Goal: Task Accomplishment & Management: Manage account settings

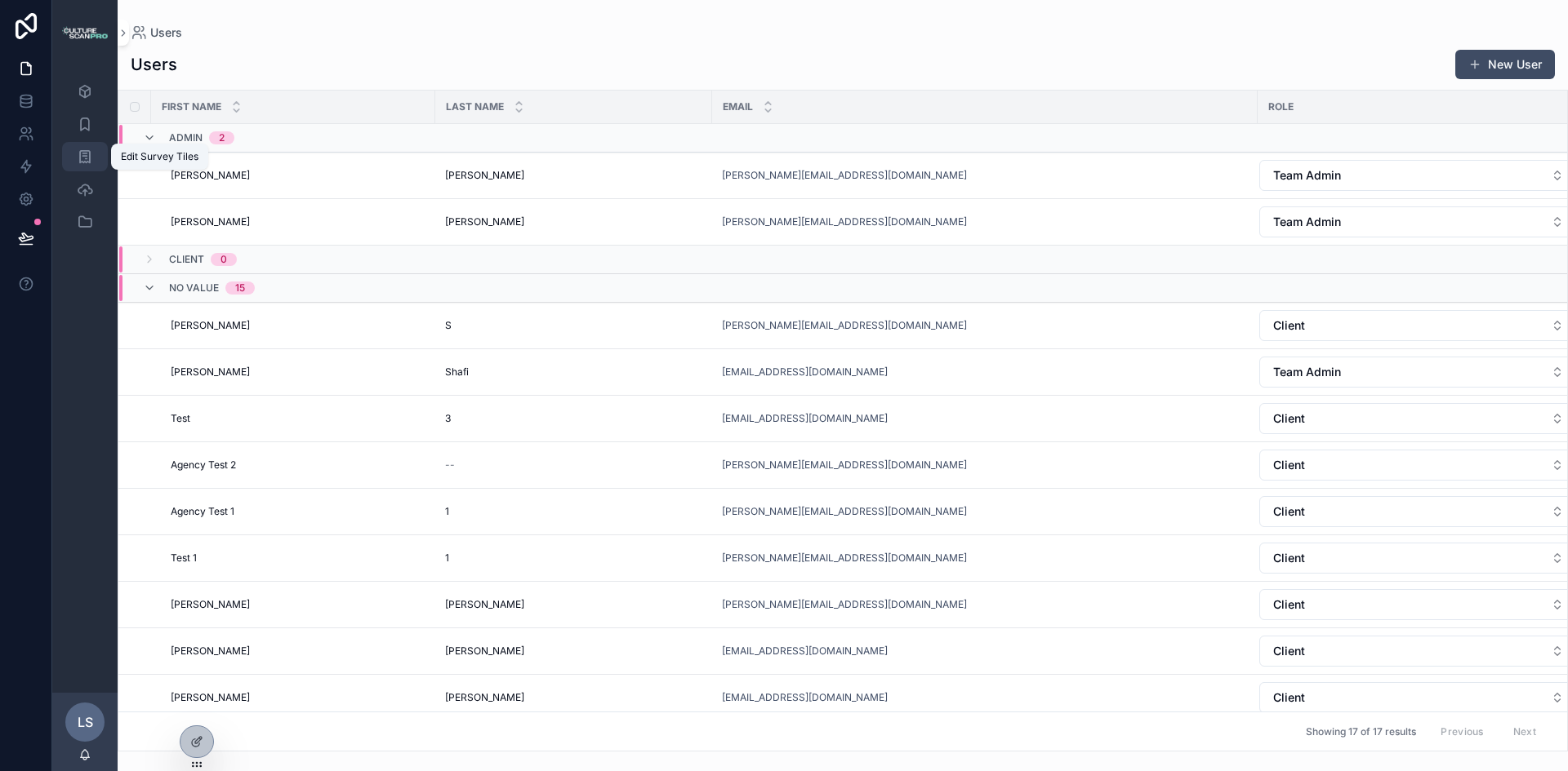
click at [85, 154] on icon "scrollable content" at bounding box center [84, 156] width 16 height 16
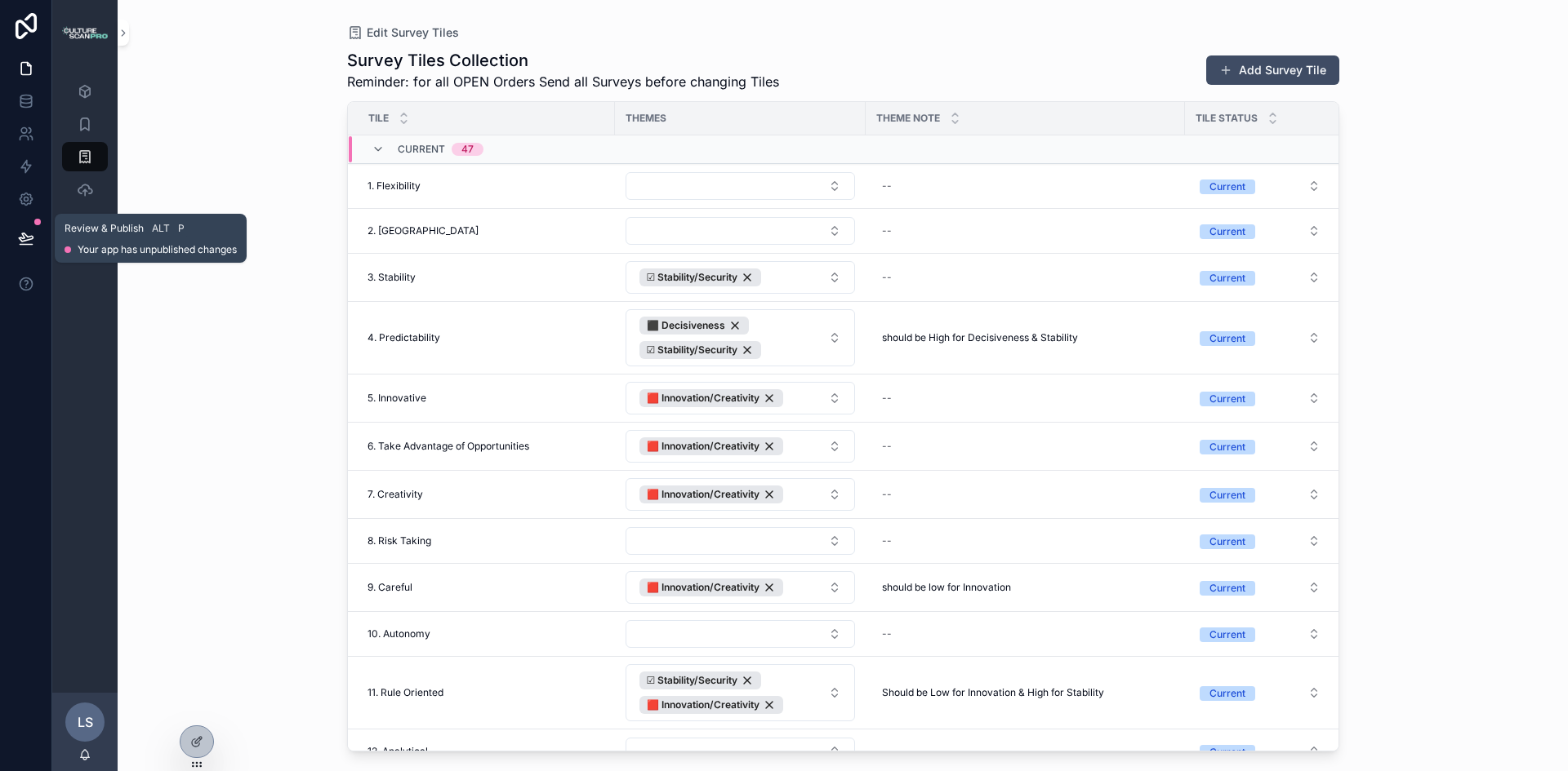
click at [31, 237] on icon at bounding box center [26, 238] width 14 height 9
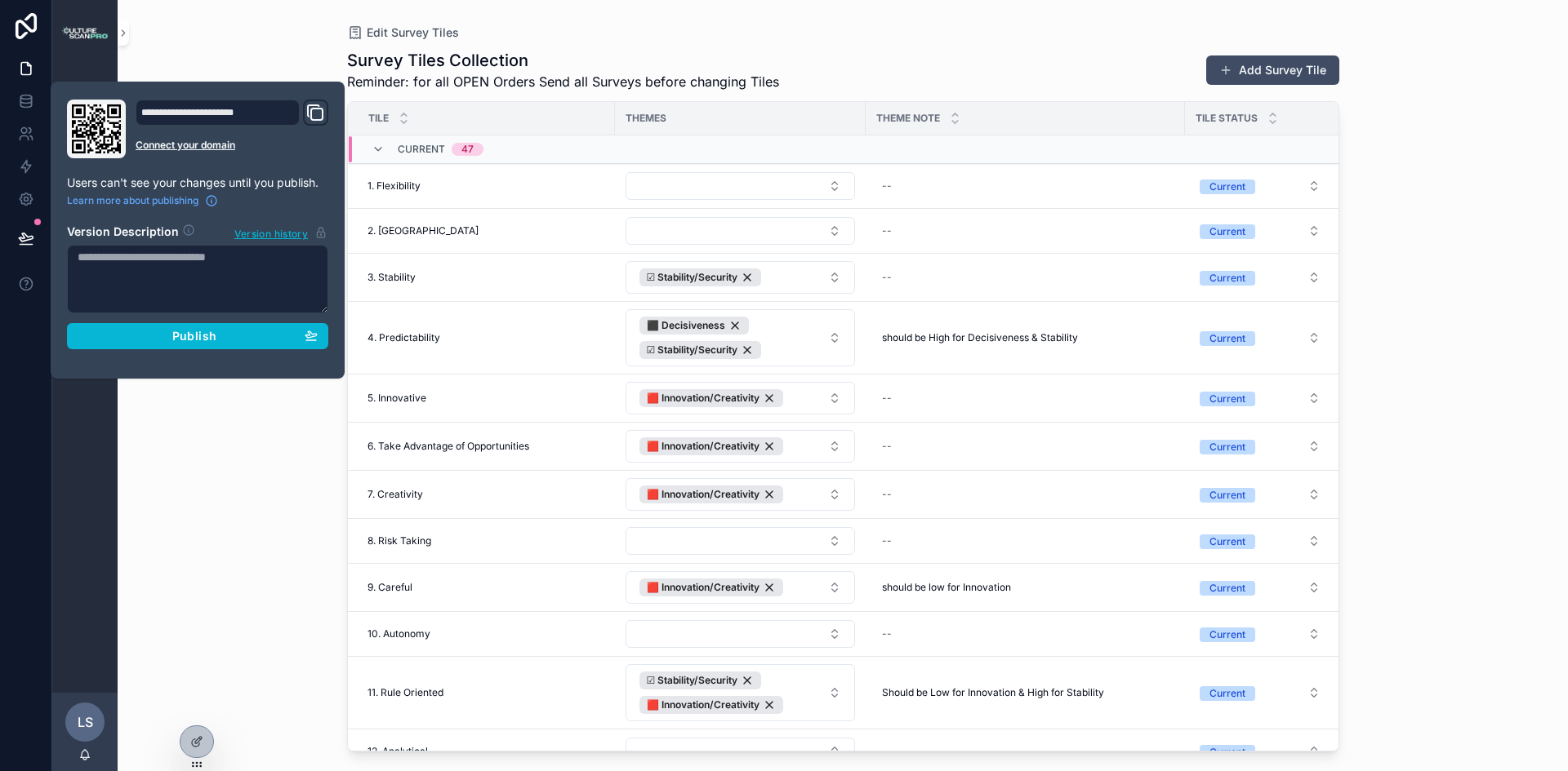
click at [218, 406] on div "Edit Survey Tiles Survey Tiles Collection Reminder: for all OPEN Orders Send al…" at bounding box center [843, 386] width 1450 height 771
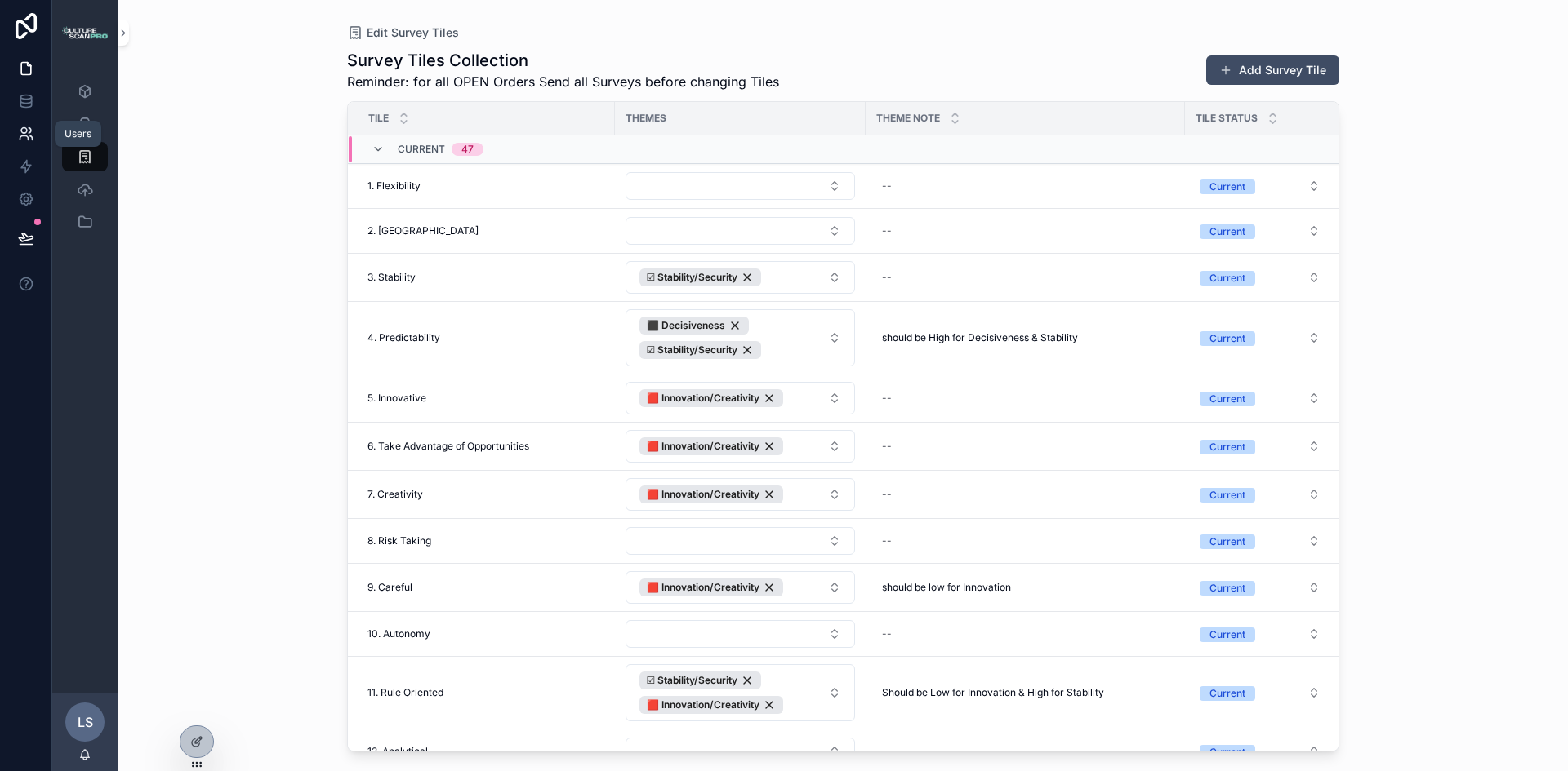
click at [28, 137] on icon at bounding box center [24, 138] width 9 height 4
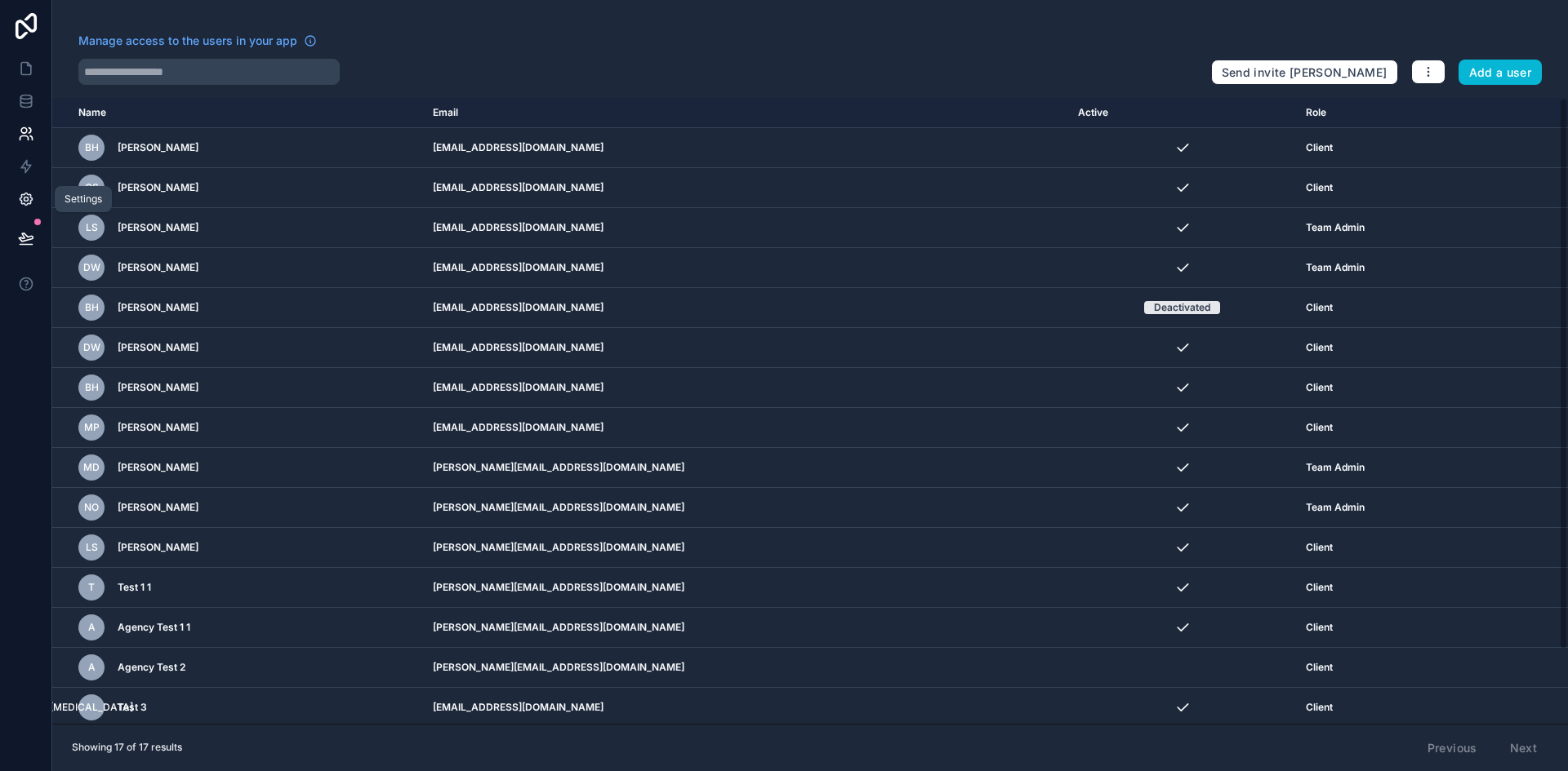
click at [27, 201] on icon at bounding box center [26, 200] width 4 height 4
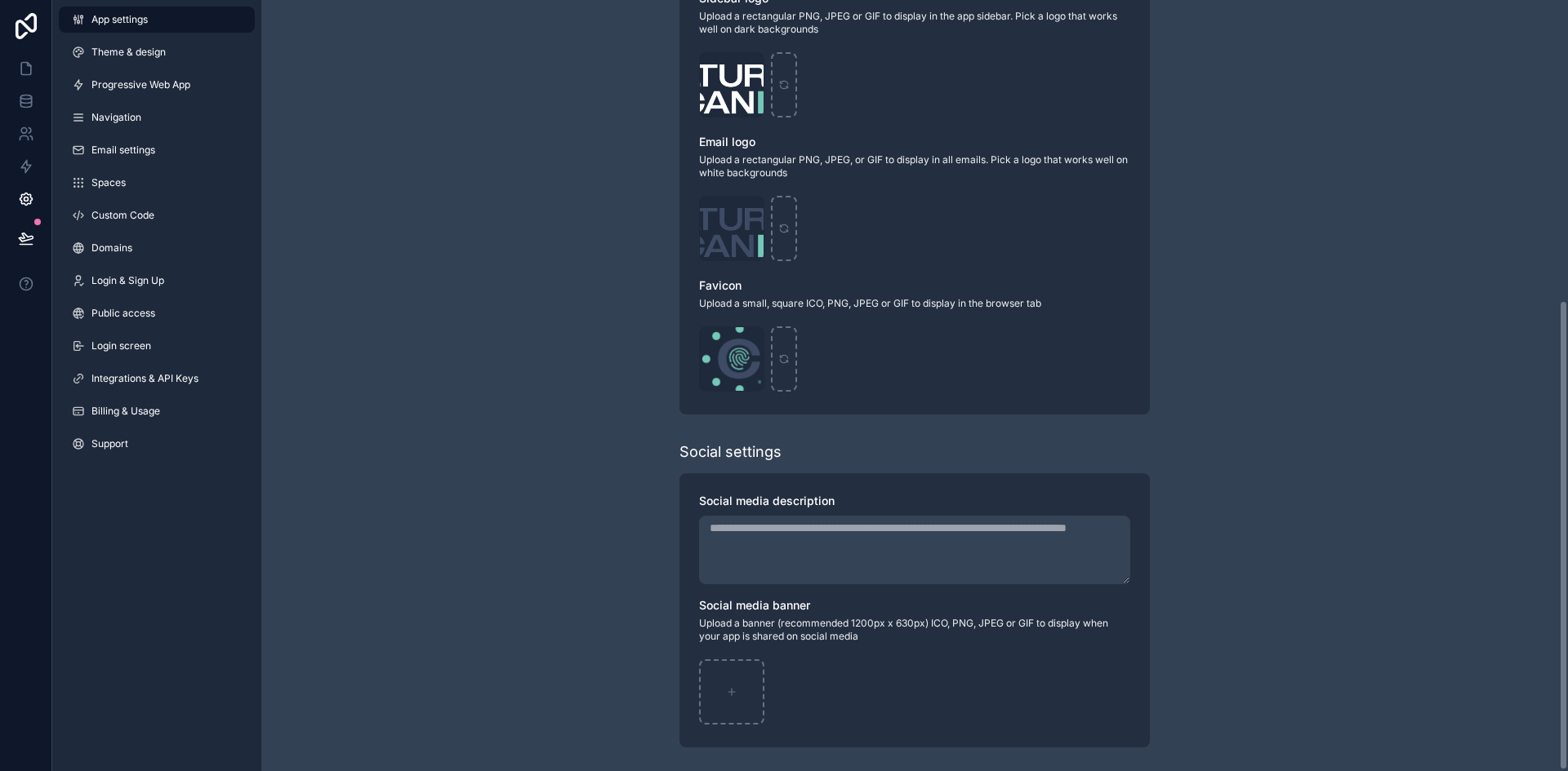
scroll to position [492, 0]
click at [161, 47] on span "Theme & design" at bounding box center [128, 52] width 74 height 13
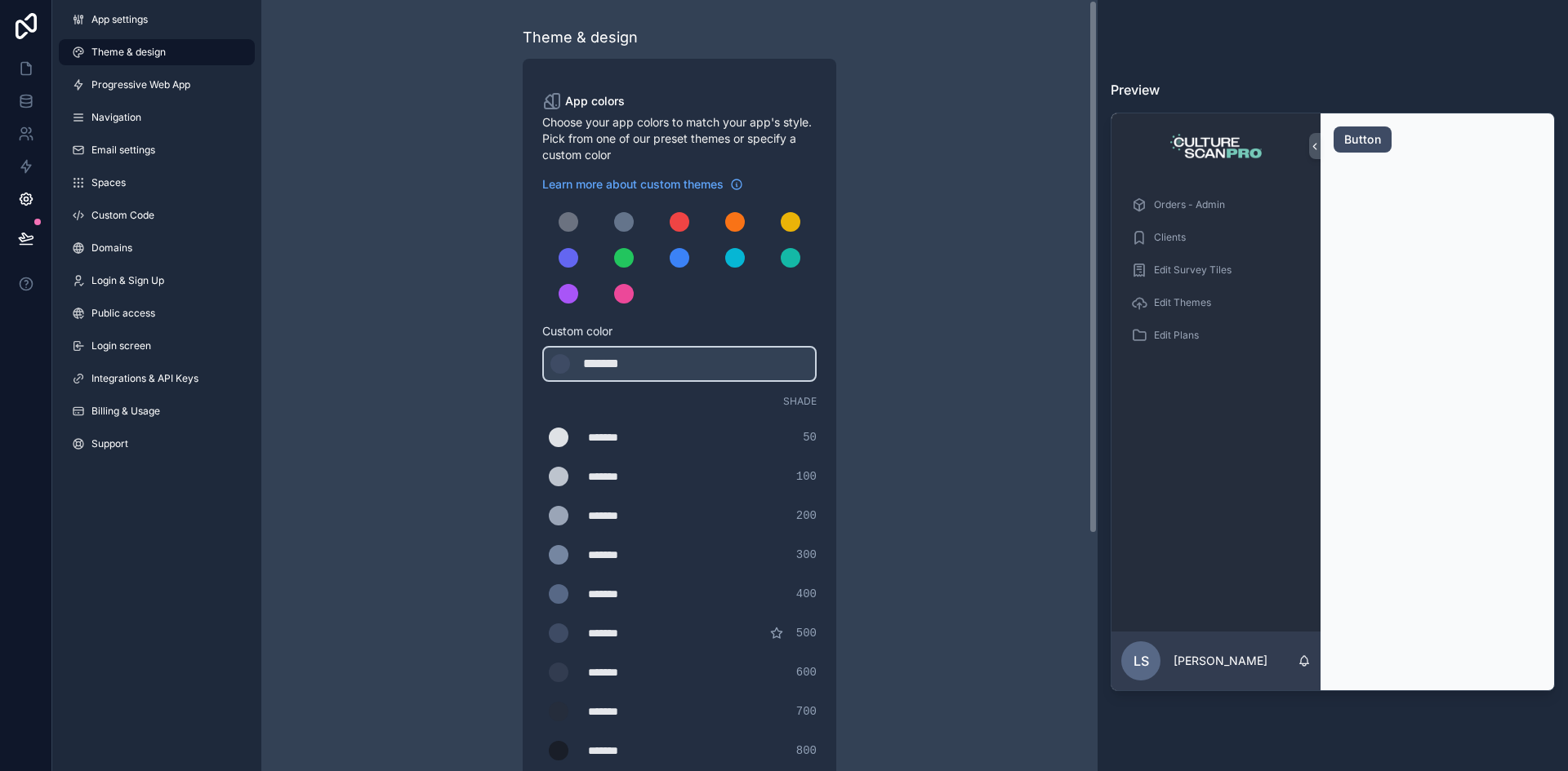
click at [327, 115] on div "Theme & design App colors Choose your app colors to match your app's style. Pic…" at bounding box center [679, 556] width 836 height 1113
click at [23, 24] on icon at bounding box center [26, 26] width 21 height 26
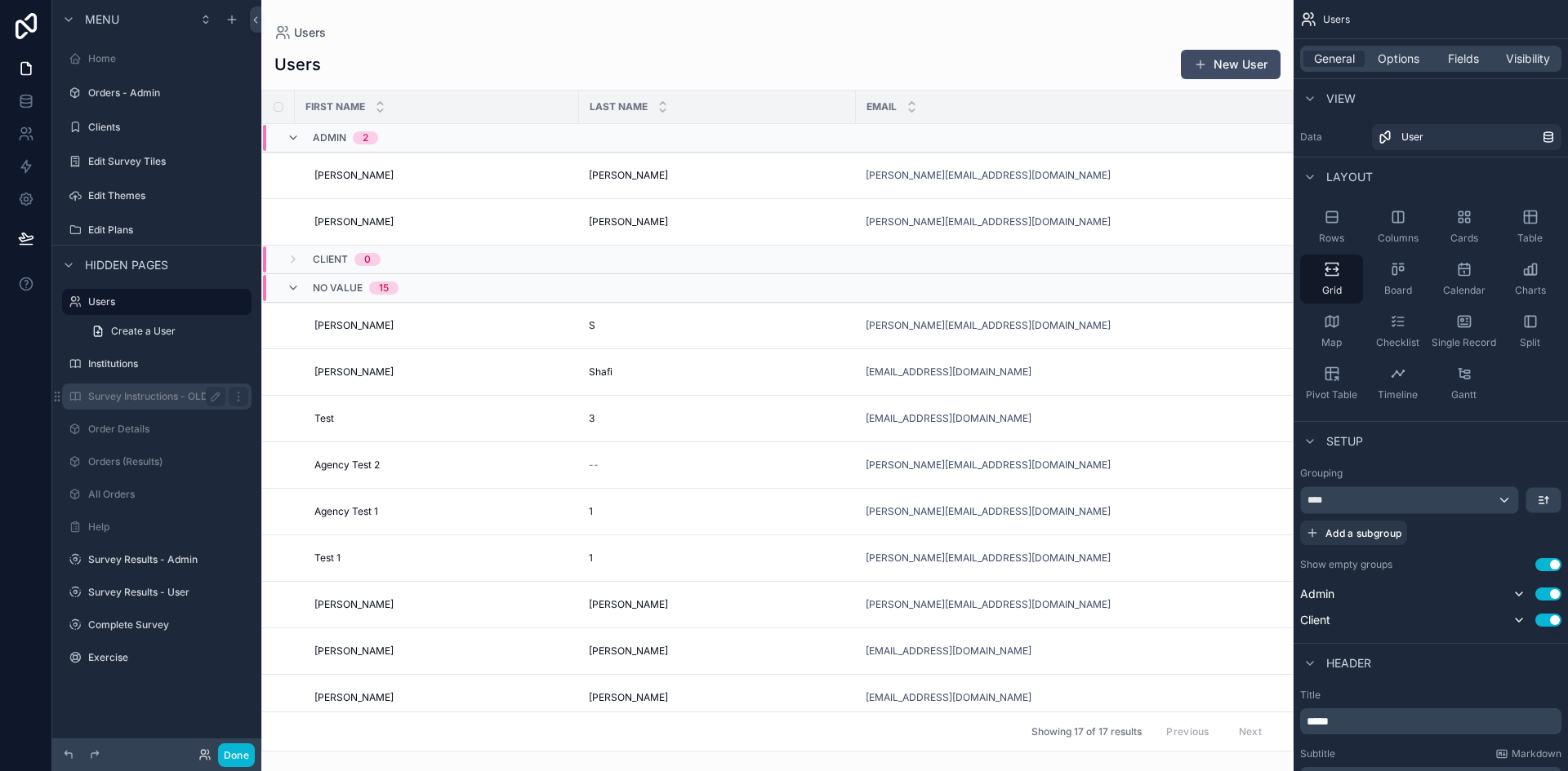
click at [165, 394] on label "Survey Instructions - OLD" at bounding box center [153, 396] width 131 height 13
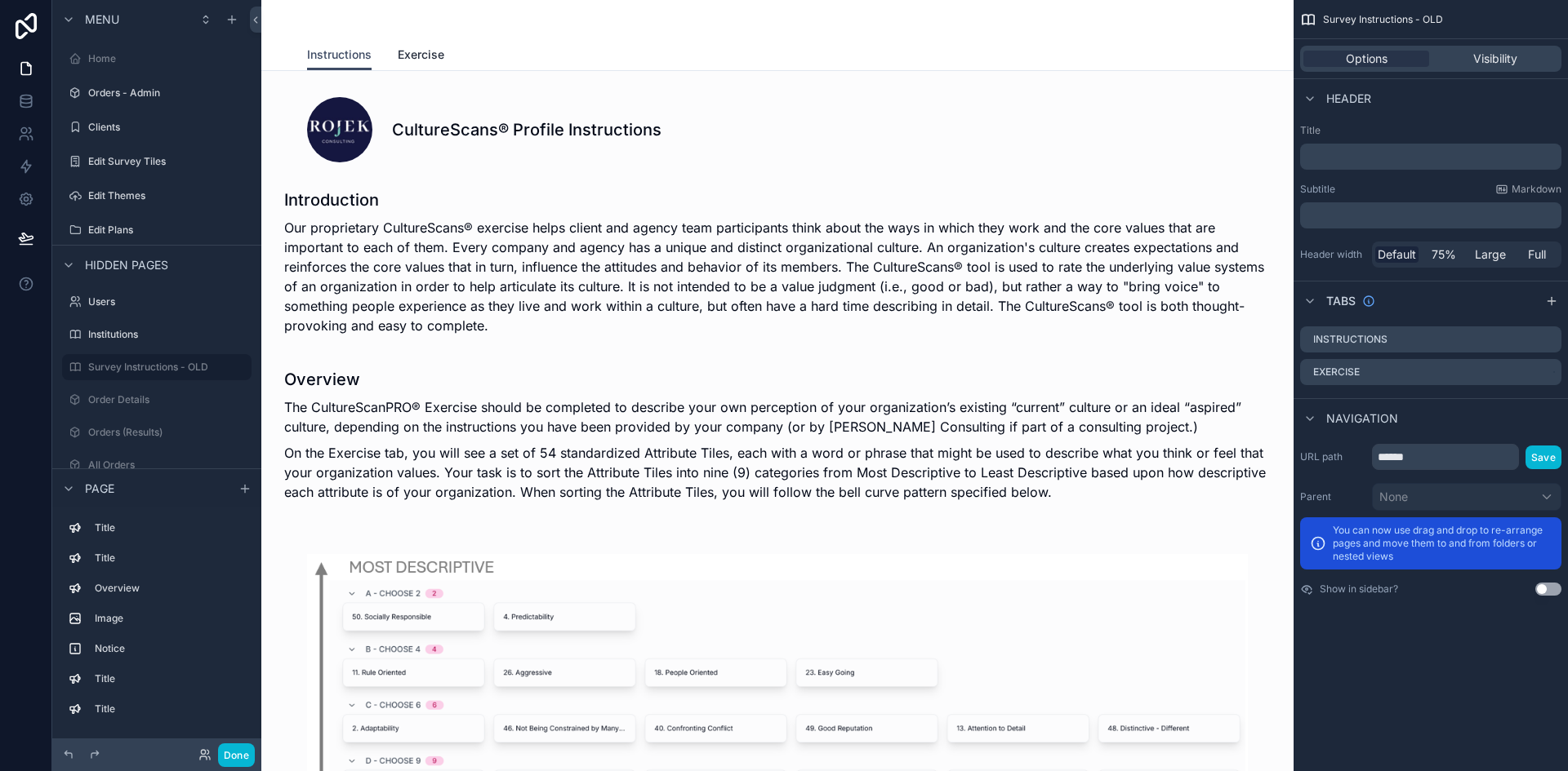
click at [413, 56] on span "Exercise" at bounding box center [421, 55] width 47 height 16
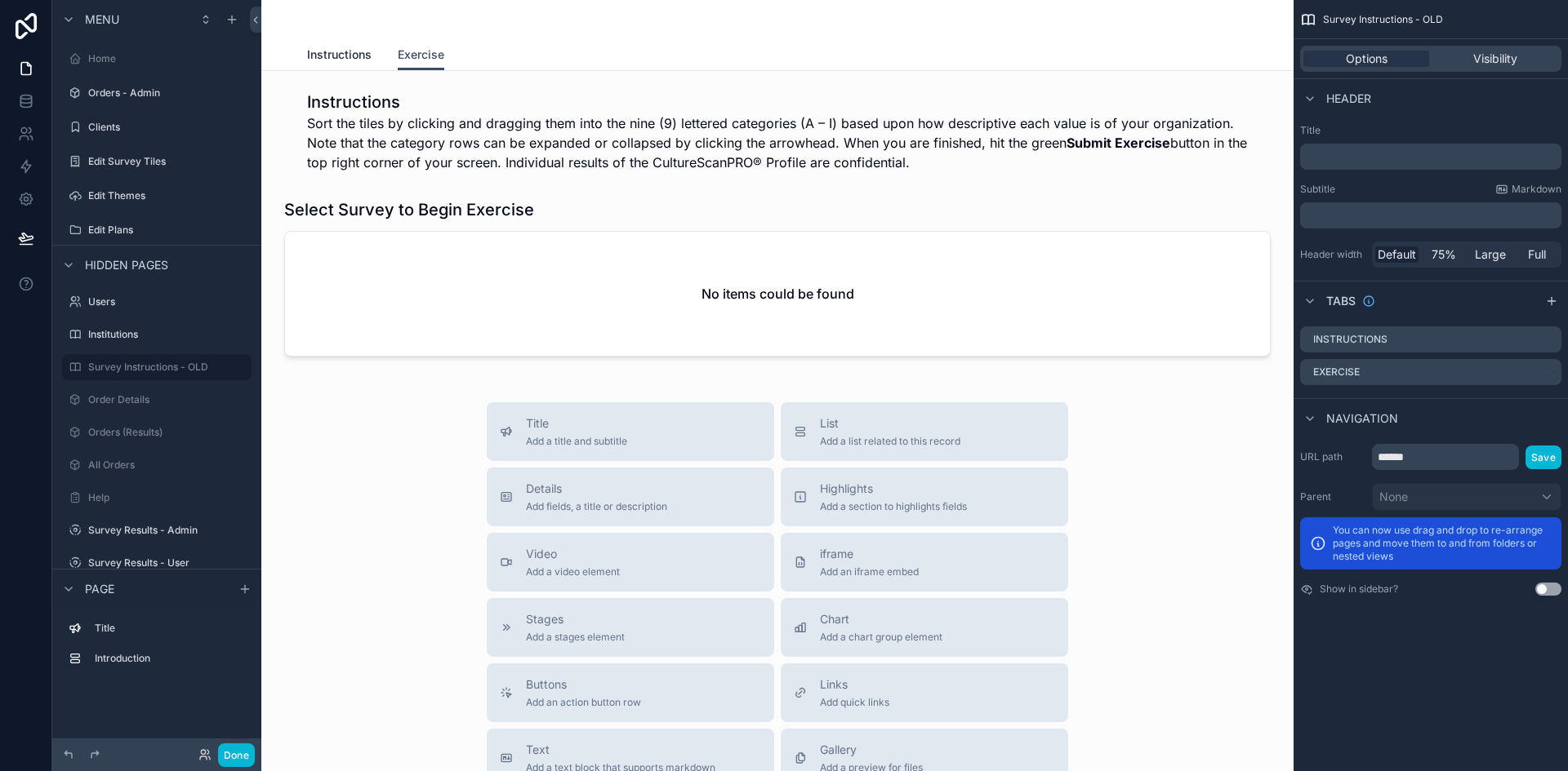
click at [346, 54] on span "Instructions" at bounding box center [340, 55] width 65 height 16
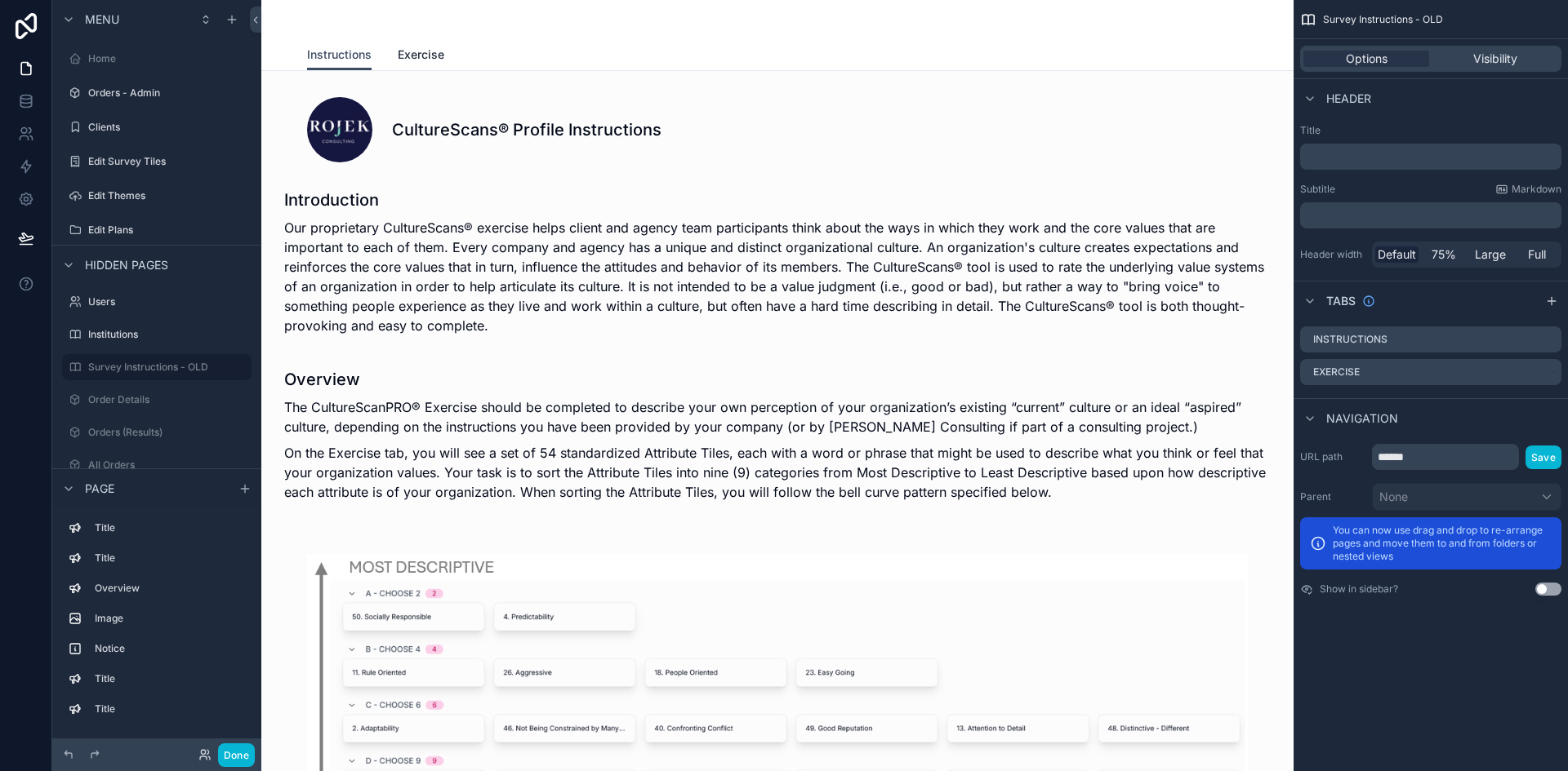
click at [421, 55] on span "Exercise" at bounding box center [421, 55] width 47 height 16
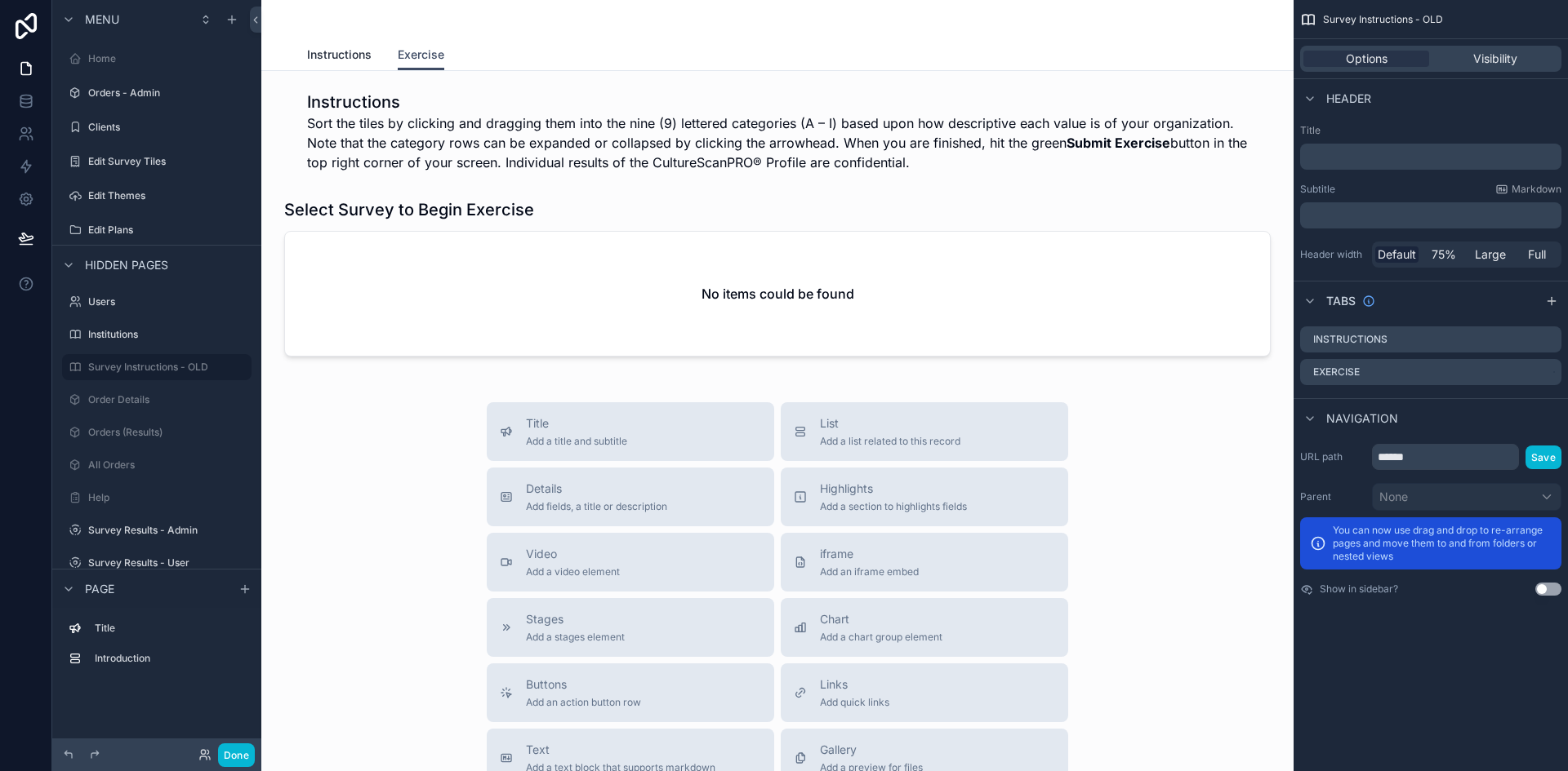
click at [350, 53] on span "Instructions" at bounding box center [340, 55] width 65 height 16
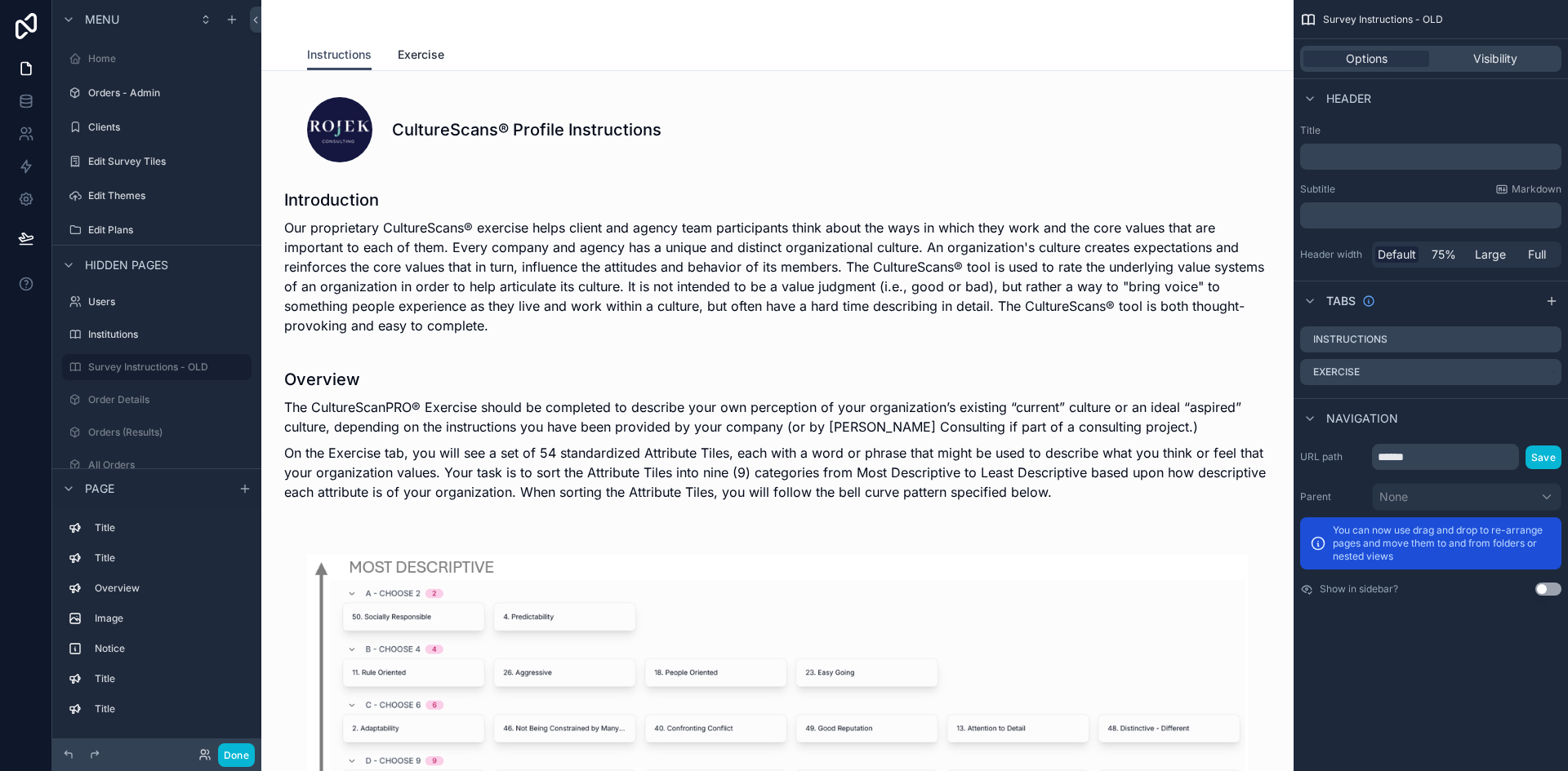
click at [422, 49] on span "Exercise" at bounding box center [421, 55] width 47 height 16
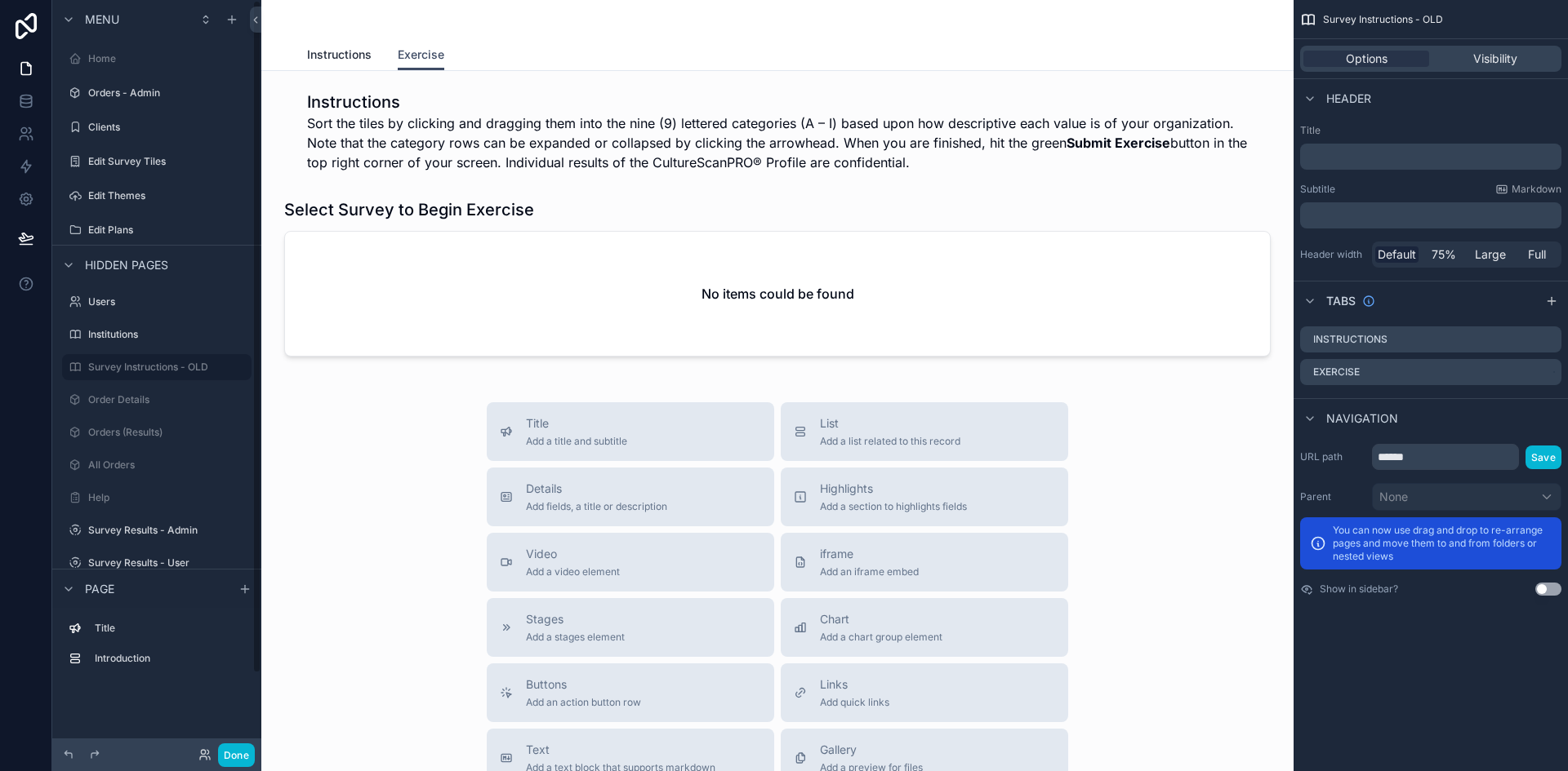
click at [307, 48] on span "Instructions" at bounding box center [340, 55] width 65 height 16
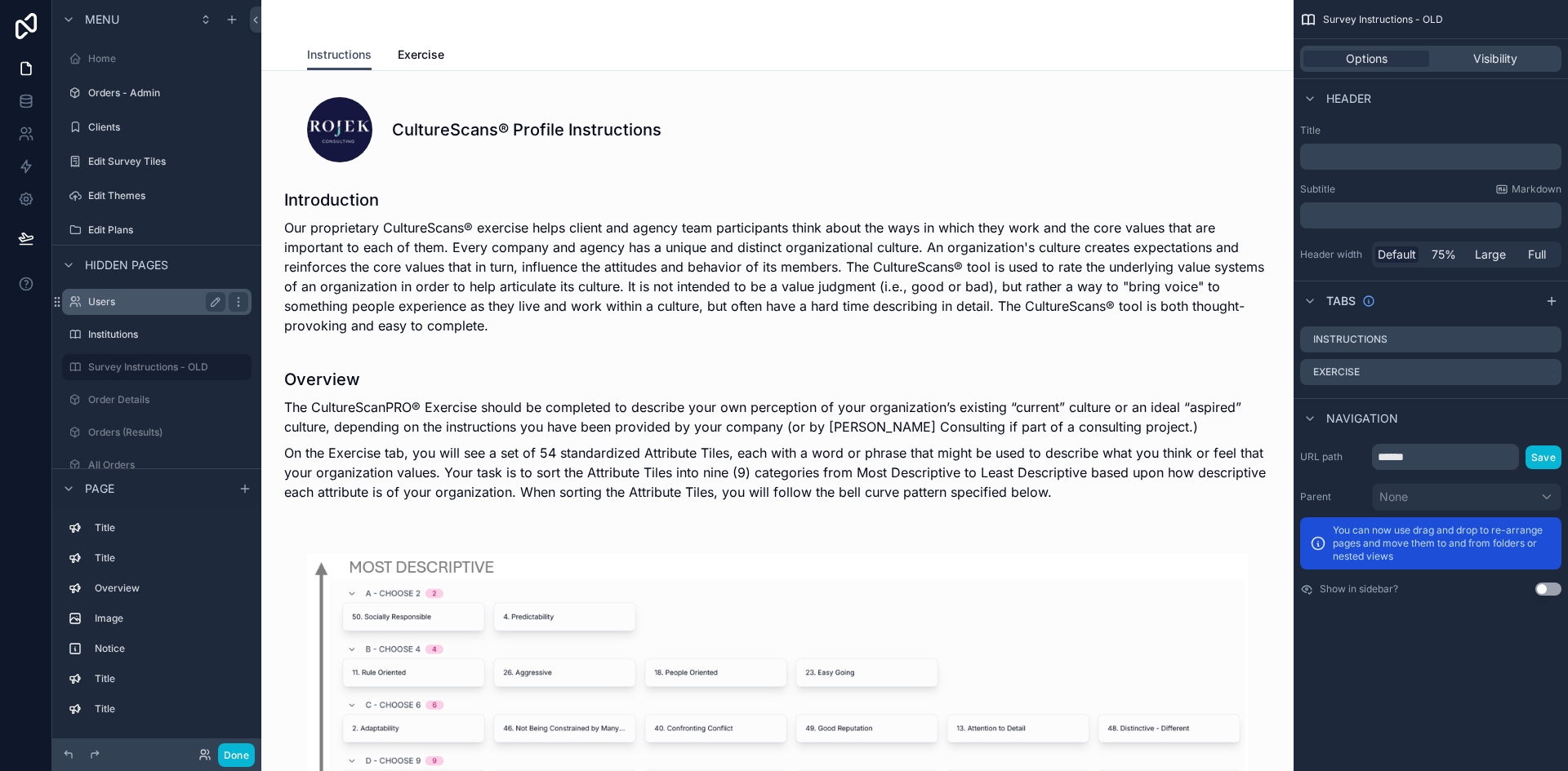
click at [116, 296] on label "Users" at bounding box center [153, 301] width 131 height 13
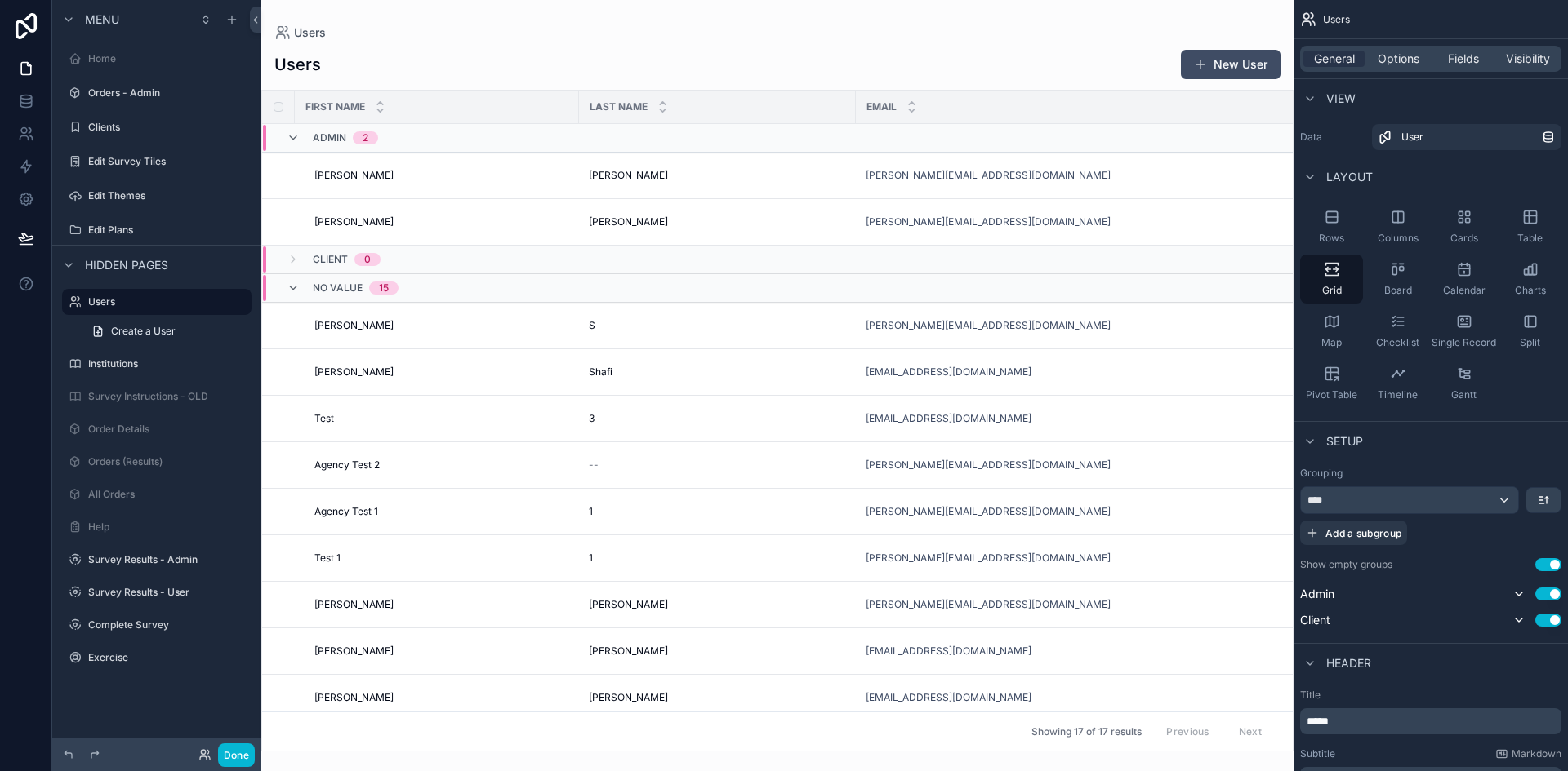
drag, startPoint x: 1286, startPoint y: 490, endPoint x: 1289, endPoint y: 559, distance: 69.1
click at [1289, 559] on div "scrollable content" at bounding box center [777, 386] width 1032 height 771
click at [139, 362] on label "Institutions" at bounding box center [153, 363] width 131 height 13
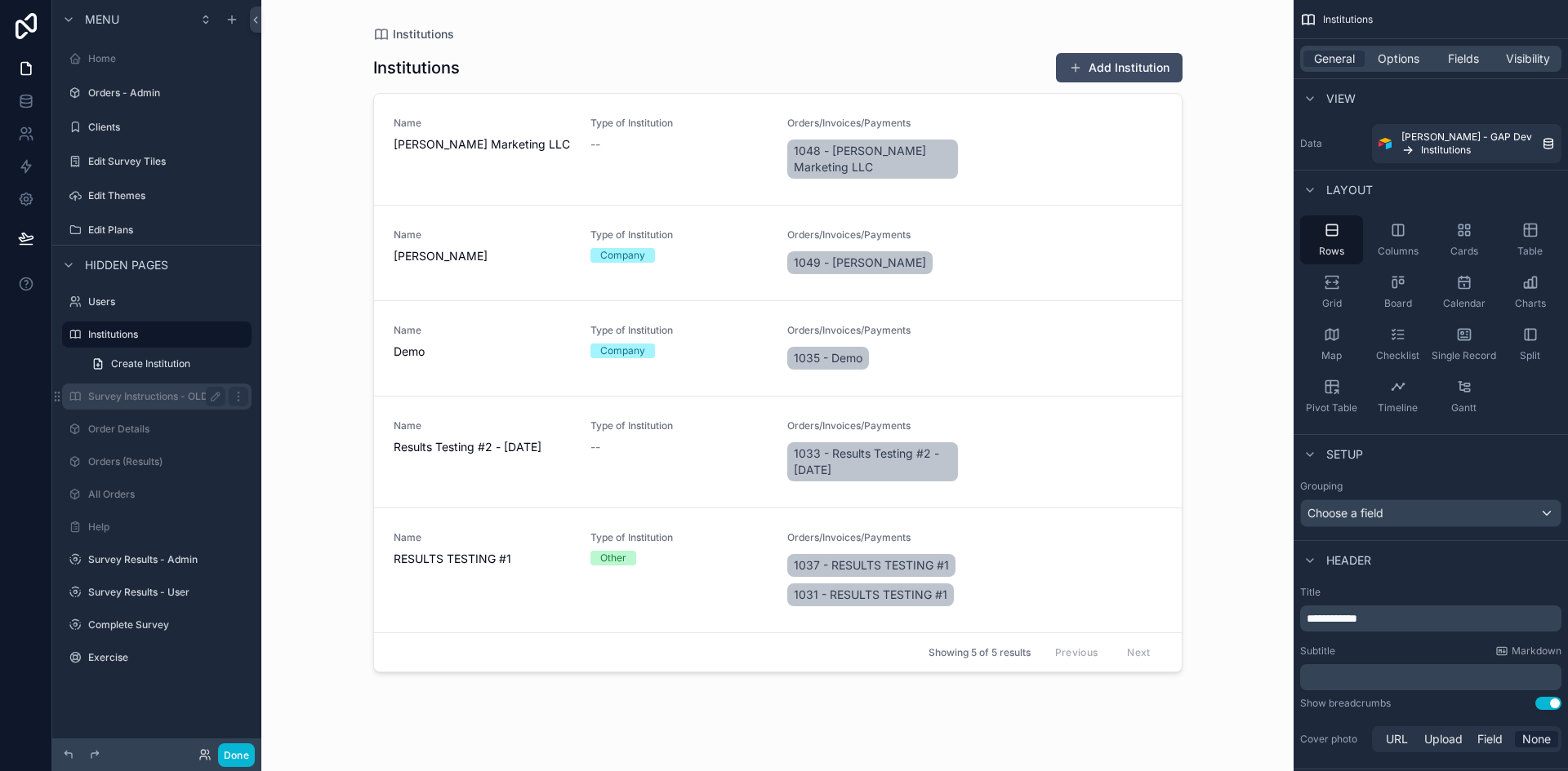
click at [170, 398] on label "Survey Instructions - OLD" at bounding box center [153, 396] width 131 height 13
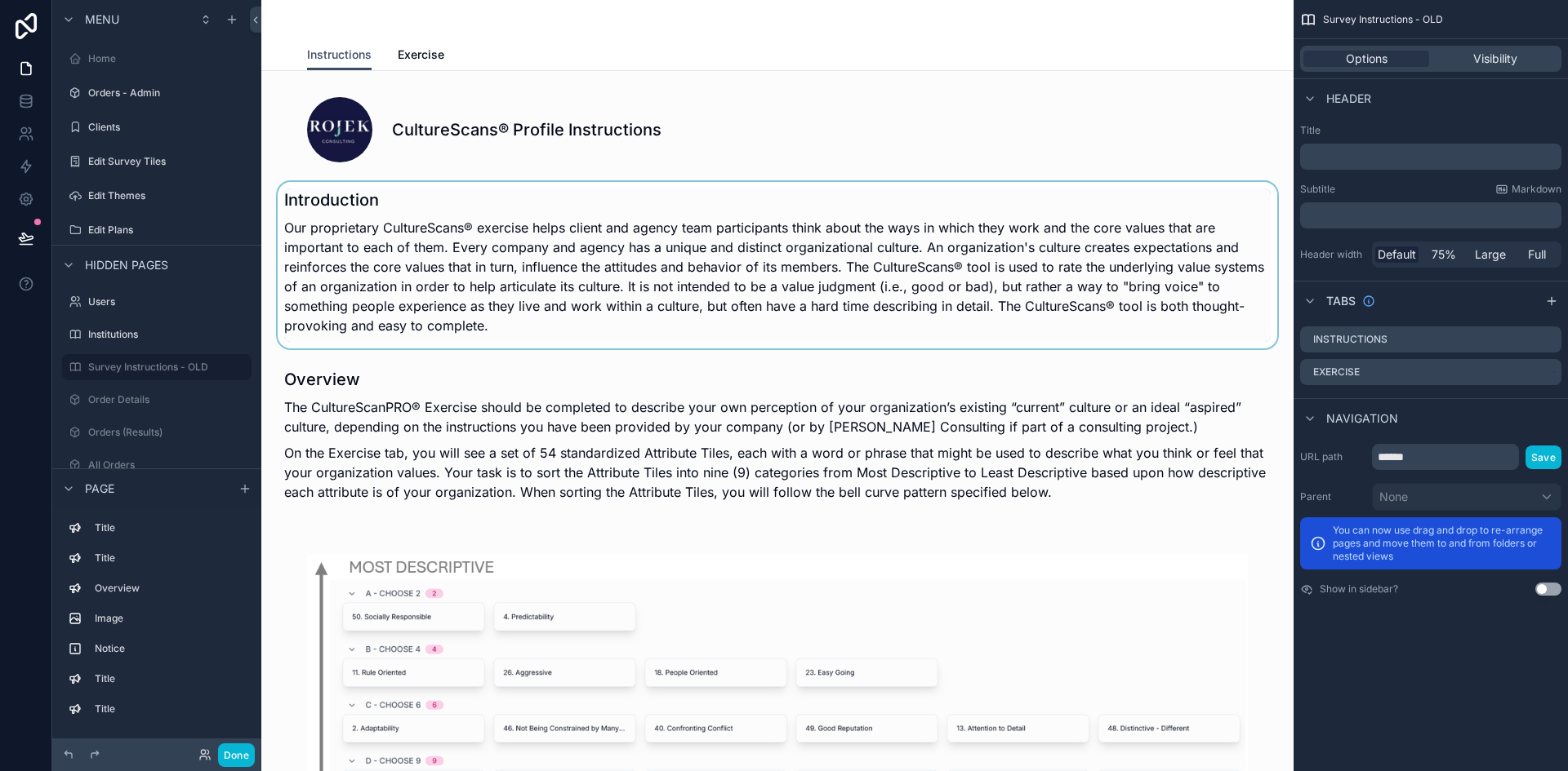
click at [582, 296] on div "scrollable content" at bounding box center [777, 264] width 1006 height 166
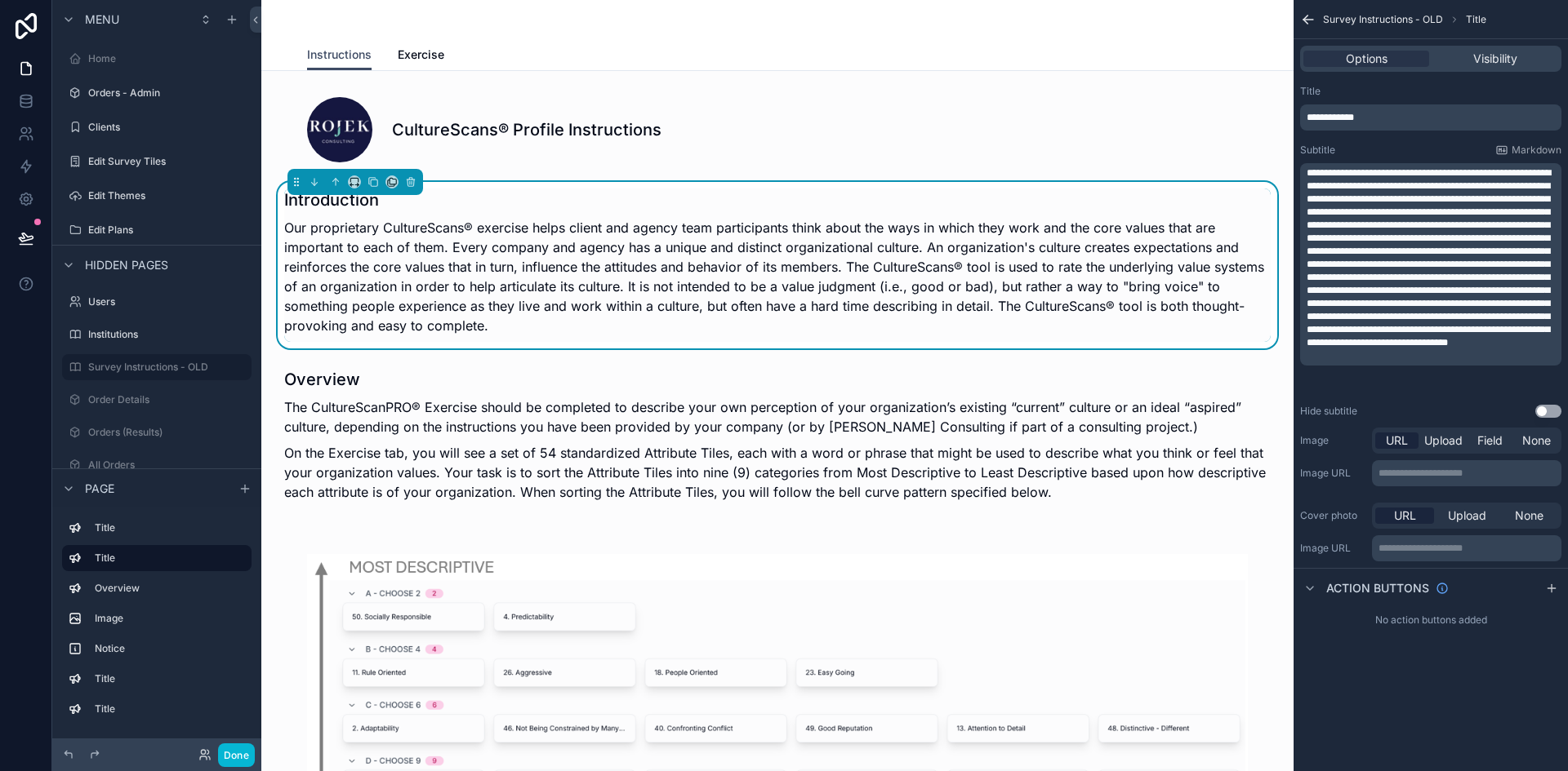
click at [617, 248] on p "Our proprietary CultureScans® exercise helps client and agency team participant…" at bounding box center [777, 277] width 986 height 118
click at [468, 319] on p "Our proprietary CultureScans® exercise helps client and agency team participant…" at bounding box center [777, 277] width 986 height 118
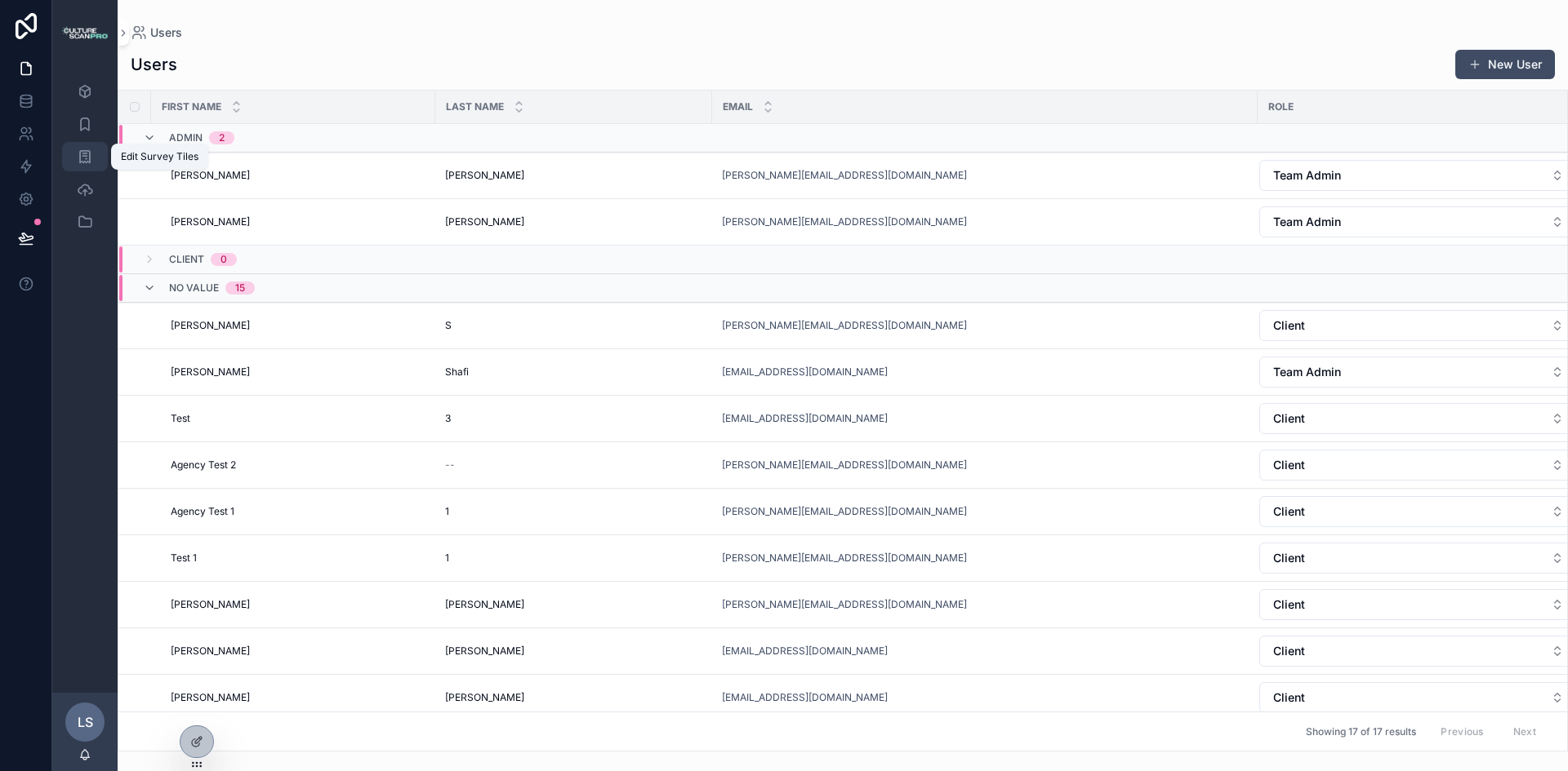
click at [84, 161] on icon "scrollable content" at bounding box center [84, 156] width 16 height 16
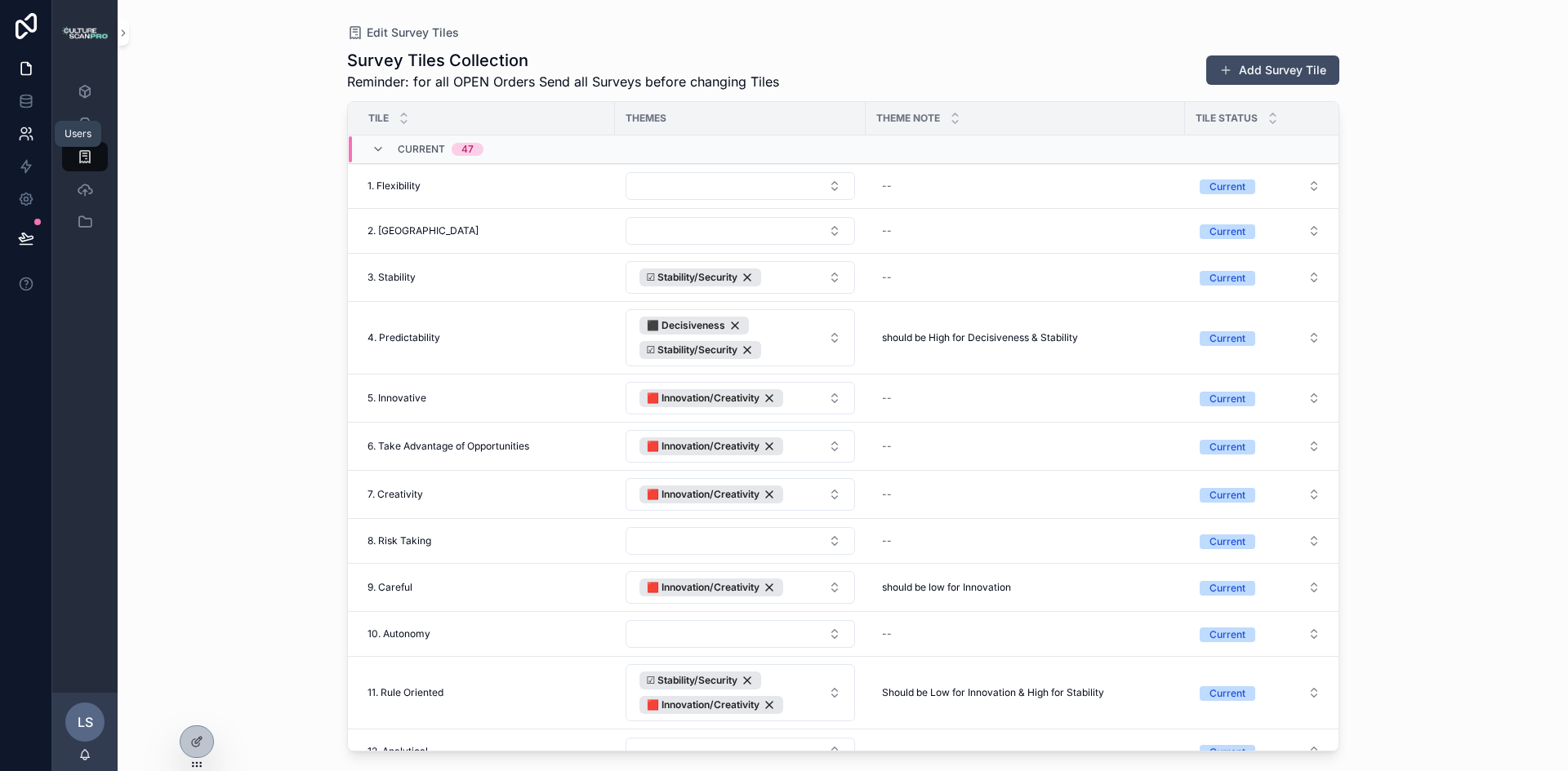
click at [26, 137] on icon at bounding box center [26, 133] width 16 height 16
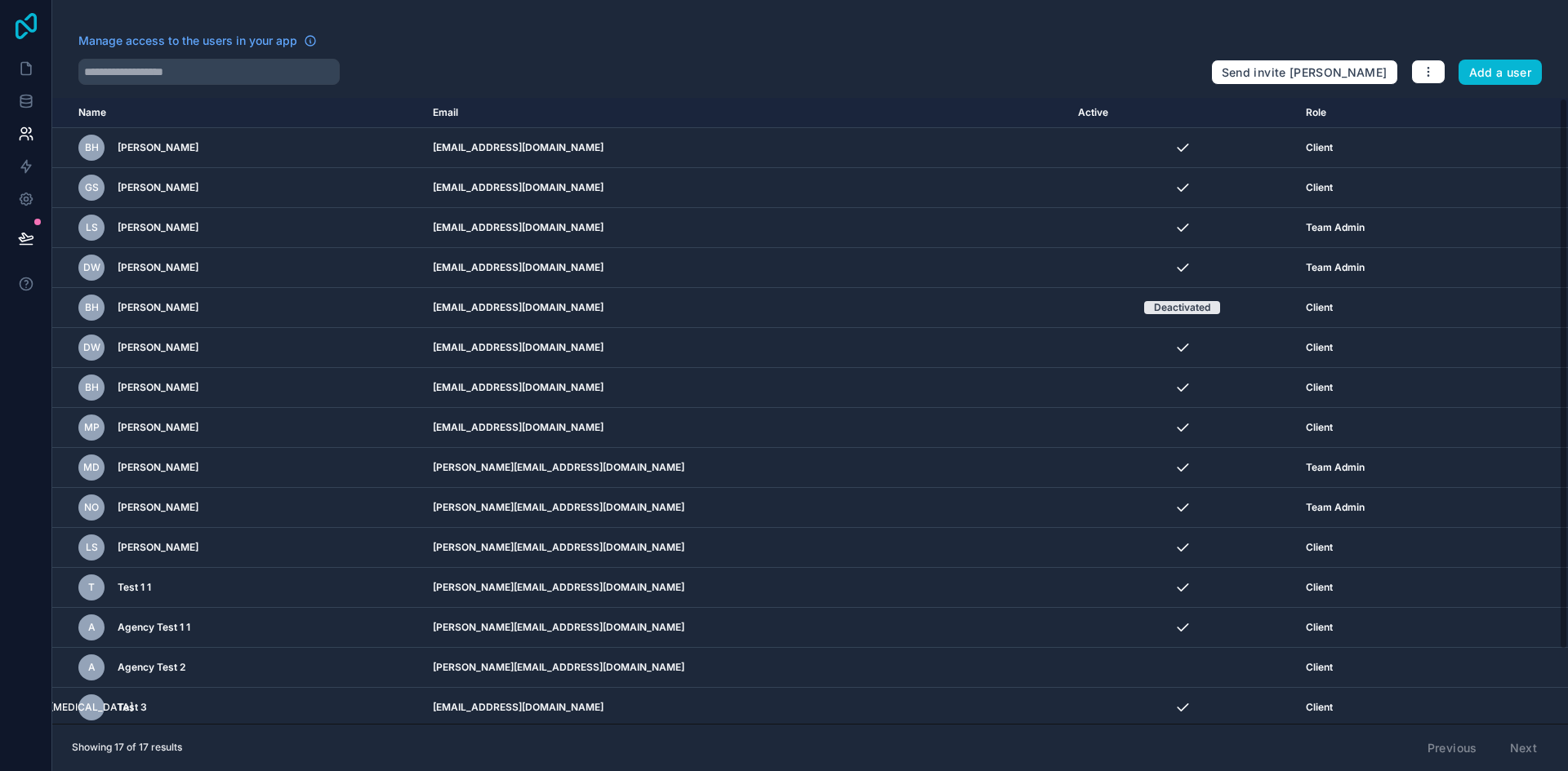
click at [30, 28] on icon at bounding box center [26, 26] width 32 height 26
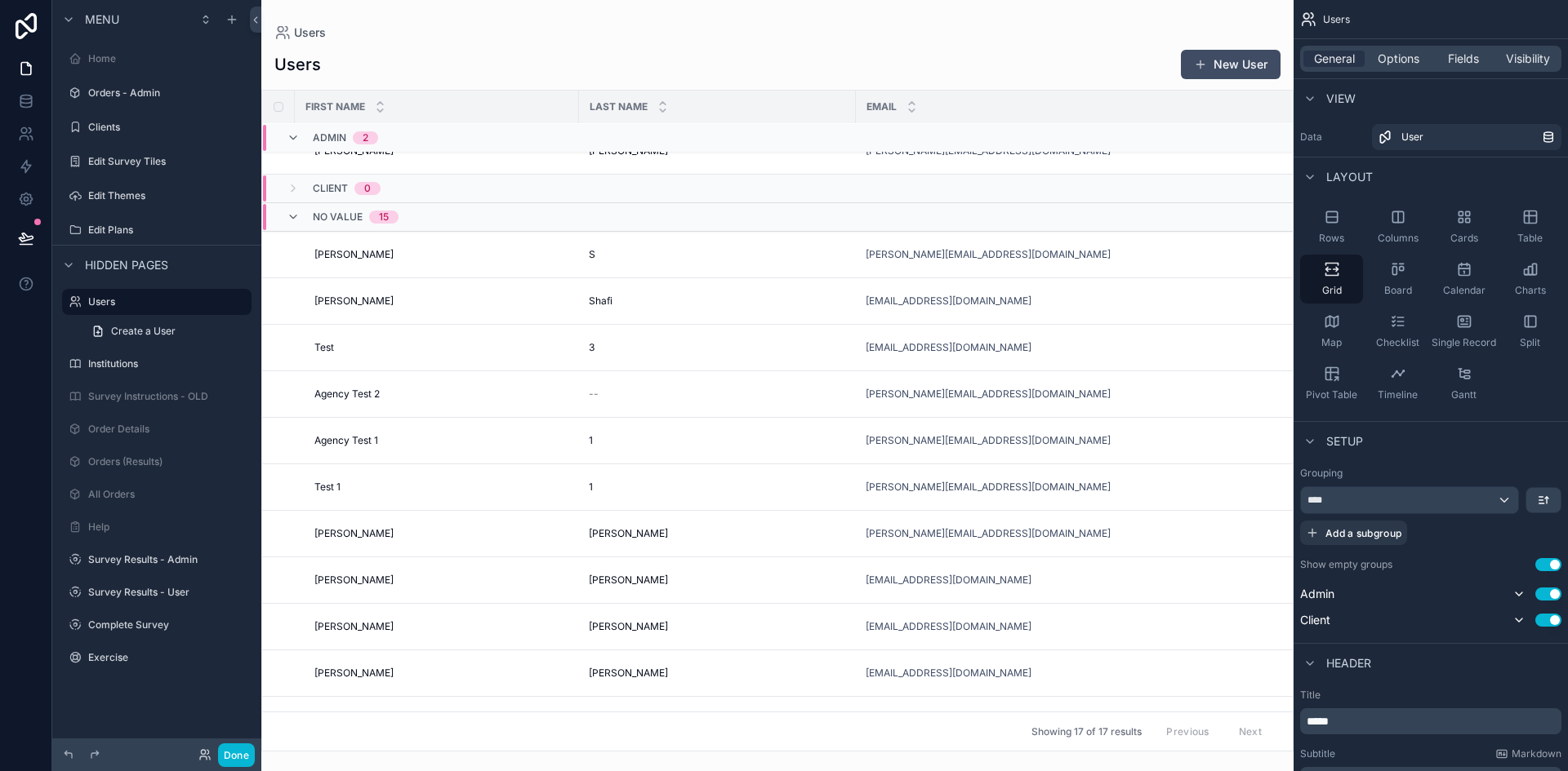
scroll to position [82, 0]
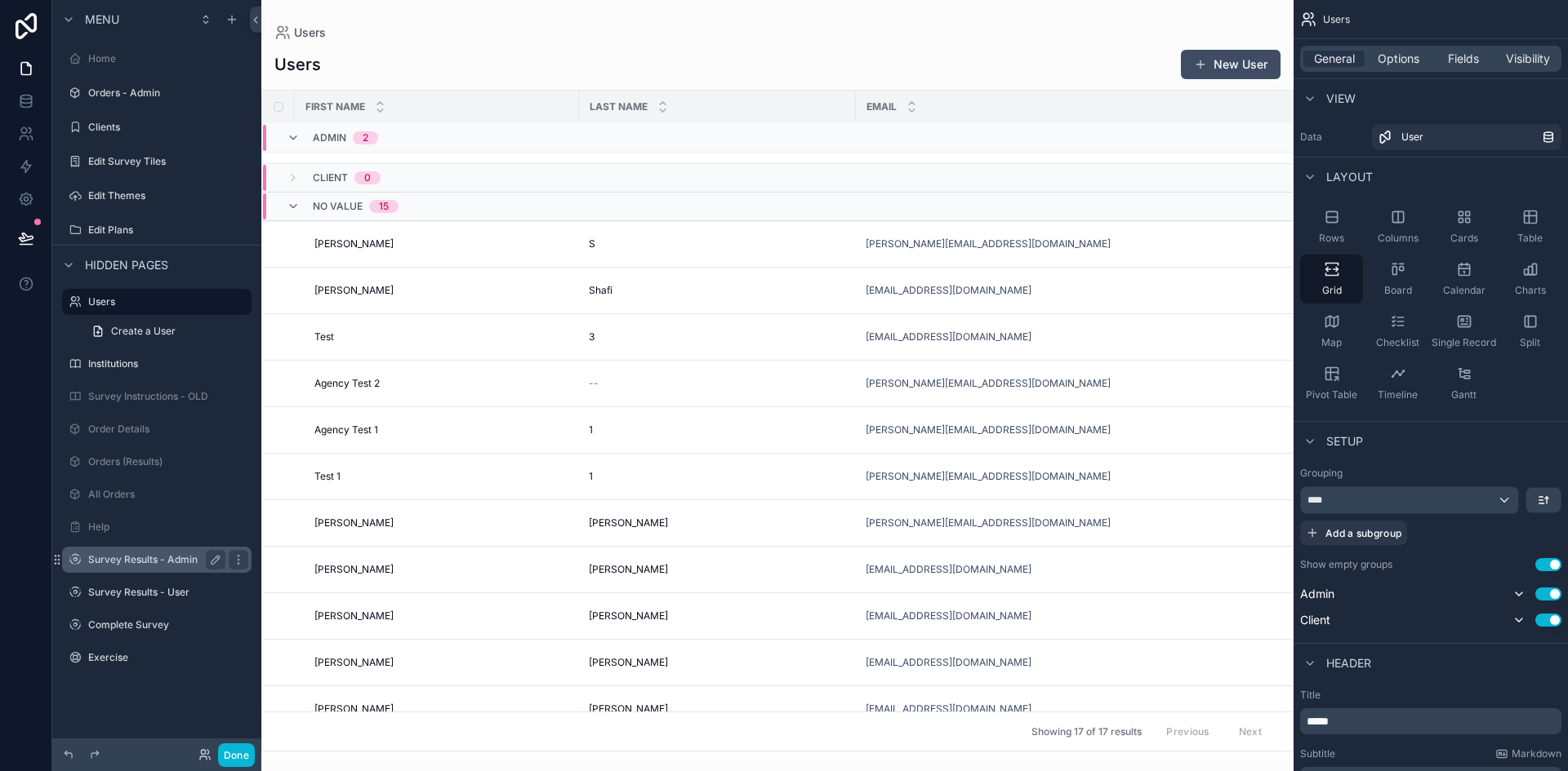
click at [168, 558] on label "Survey Results - Admin" at bounding box center [153, 559] width 131 height 13
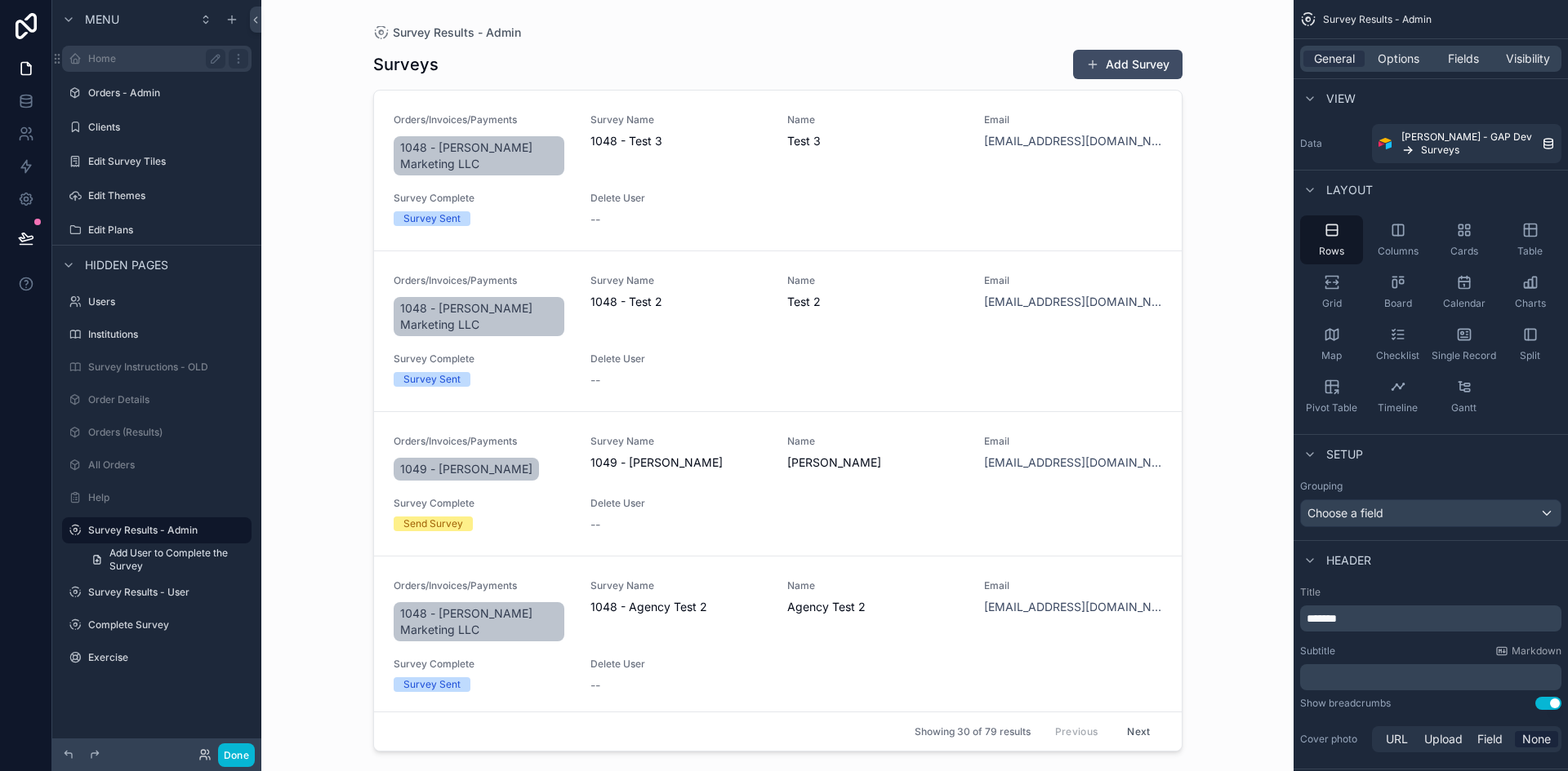
click at [135, 55] on label "Home" at bounding box center [153, 58] width 131 height 13
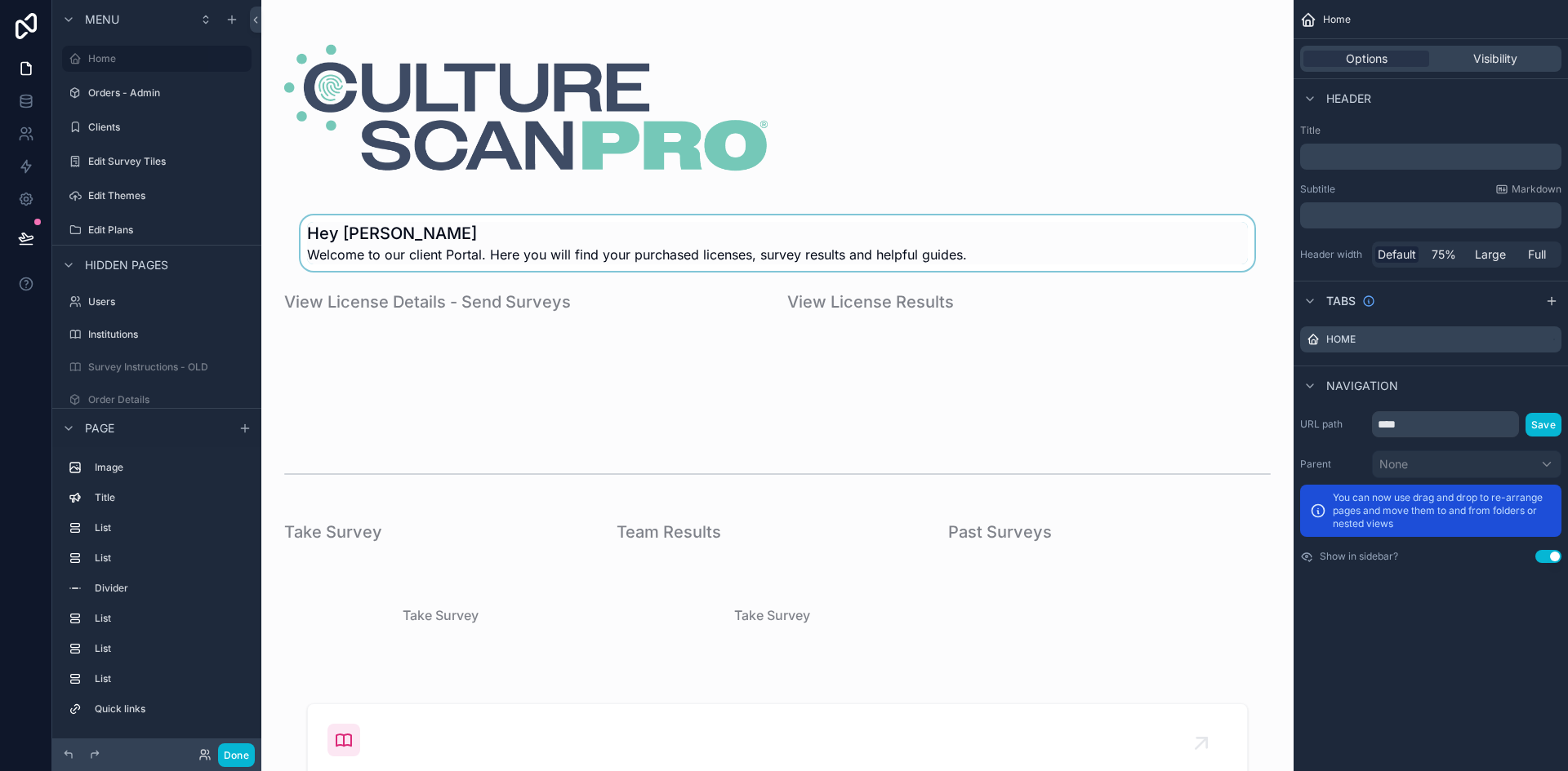
click at [344, 225] on div "scrollable content" at bounding box center [777, 243] width 1006 height 55
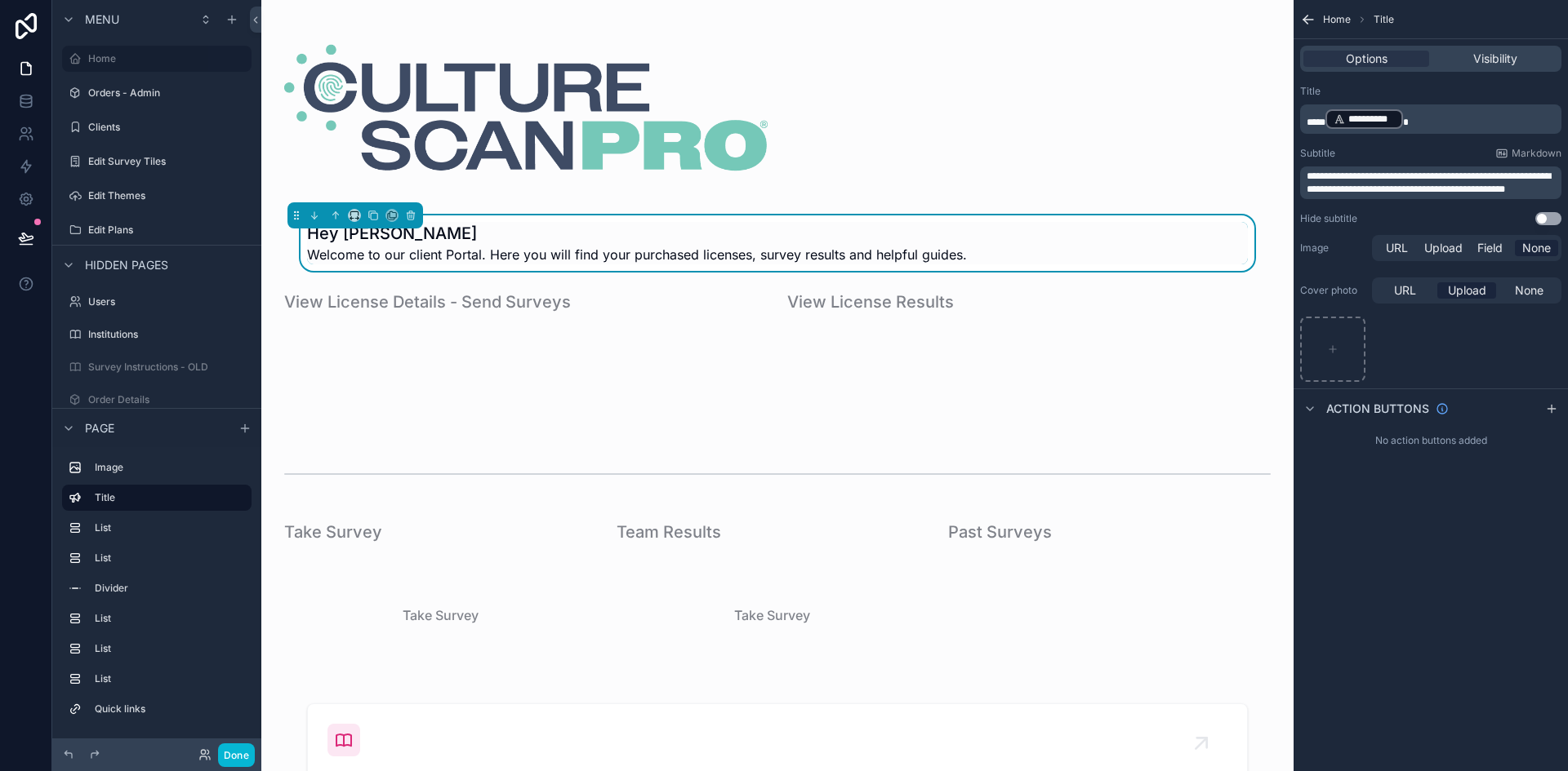
click at [339, 241] on h1 "Hey Lorraine" at bounding box center [636, 233] width 659 height 23
click at [334, 237] on h1 "Hey Lorraine" at bounding box center [636, 233] width 659 height 23
click at [526, 229] on h1 "Hey Lorraine" at bounding box center [636, 233] width 659 height 23
click at [1322, 119] on span "***" at bounding box center [1315, 122] width 19 height 9
click at [1325, 118] on span "***" at bounding box center [1315, 122] width 19 height 9
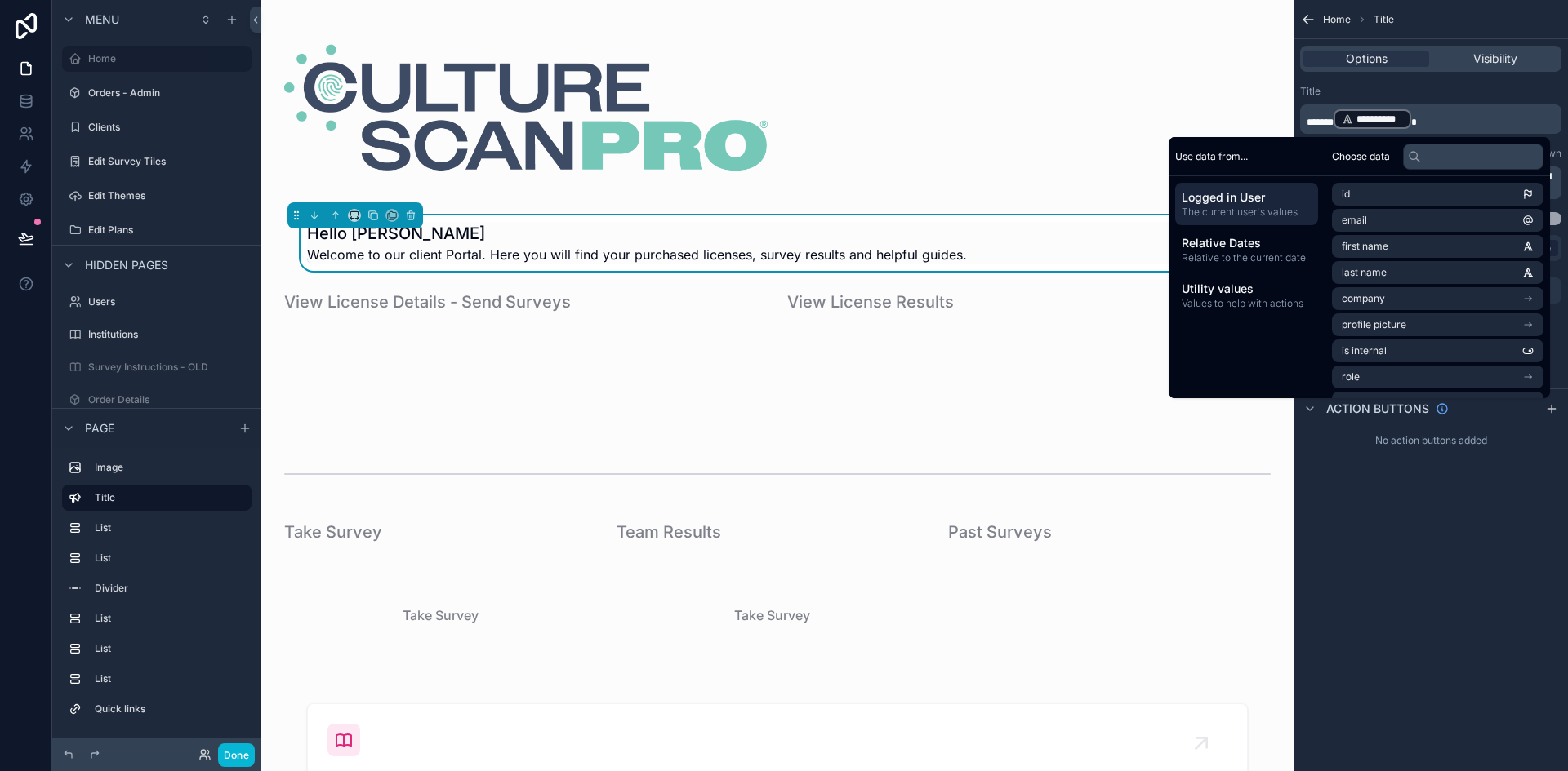
click at [1379, 597] on div "**********" at bounding box center [1431, 386] width 275 height 771
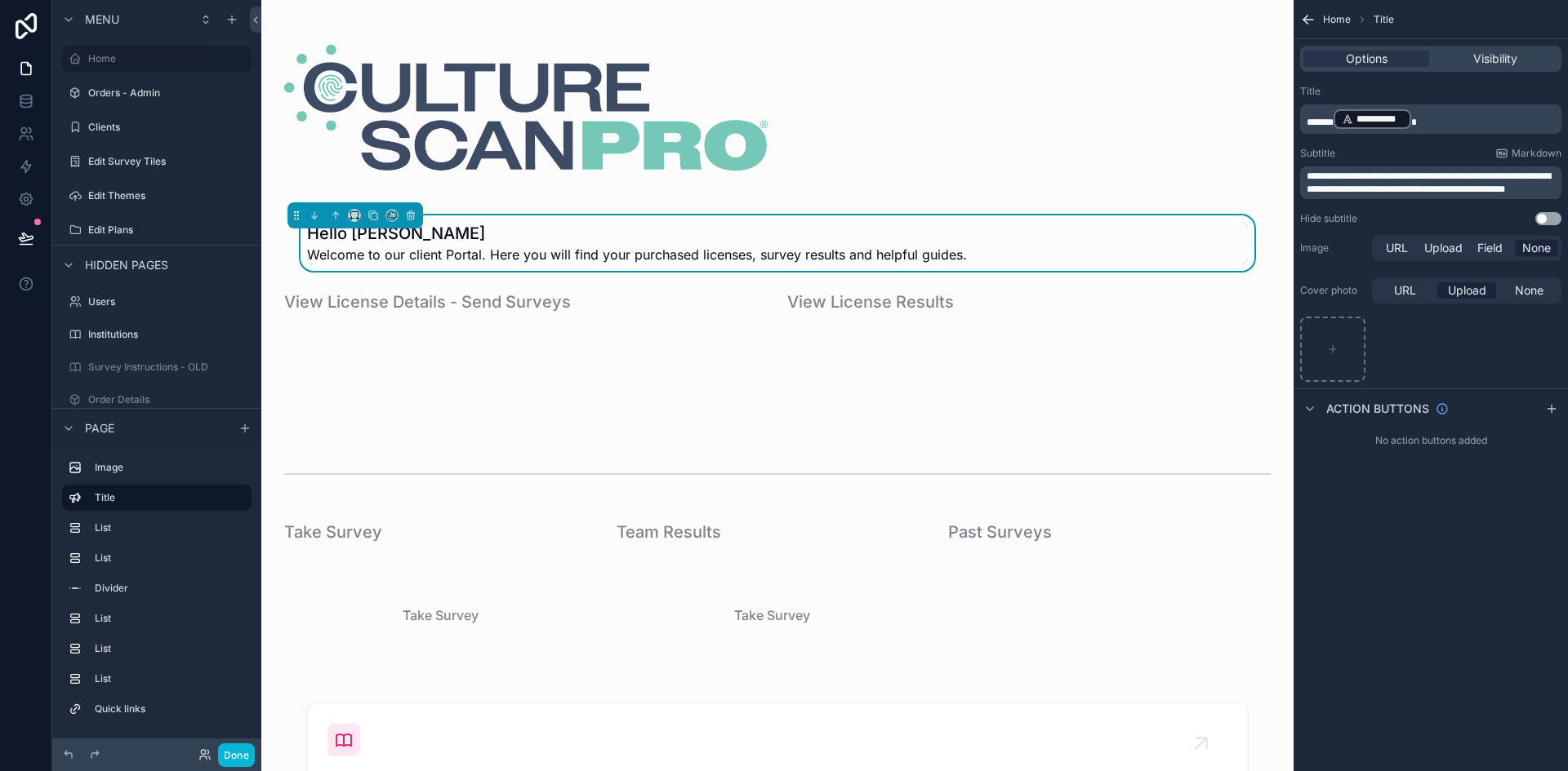
click at [367, 537] on div "scrollable content" at bounding box center [441, 599] width 333 height 170
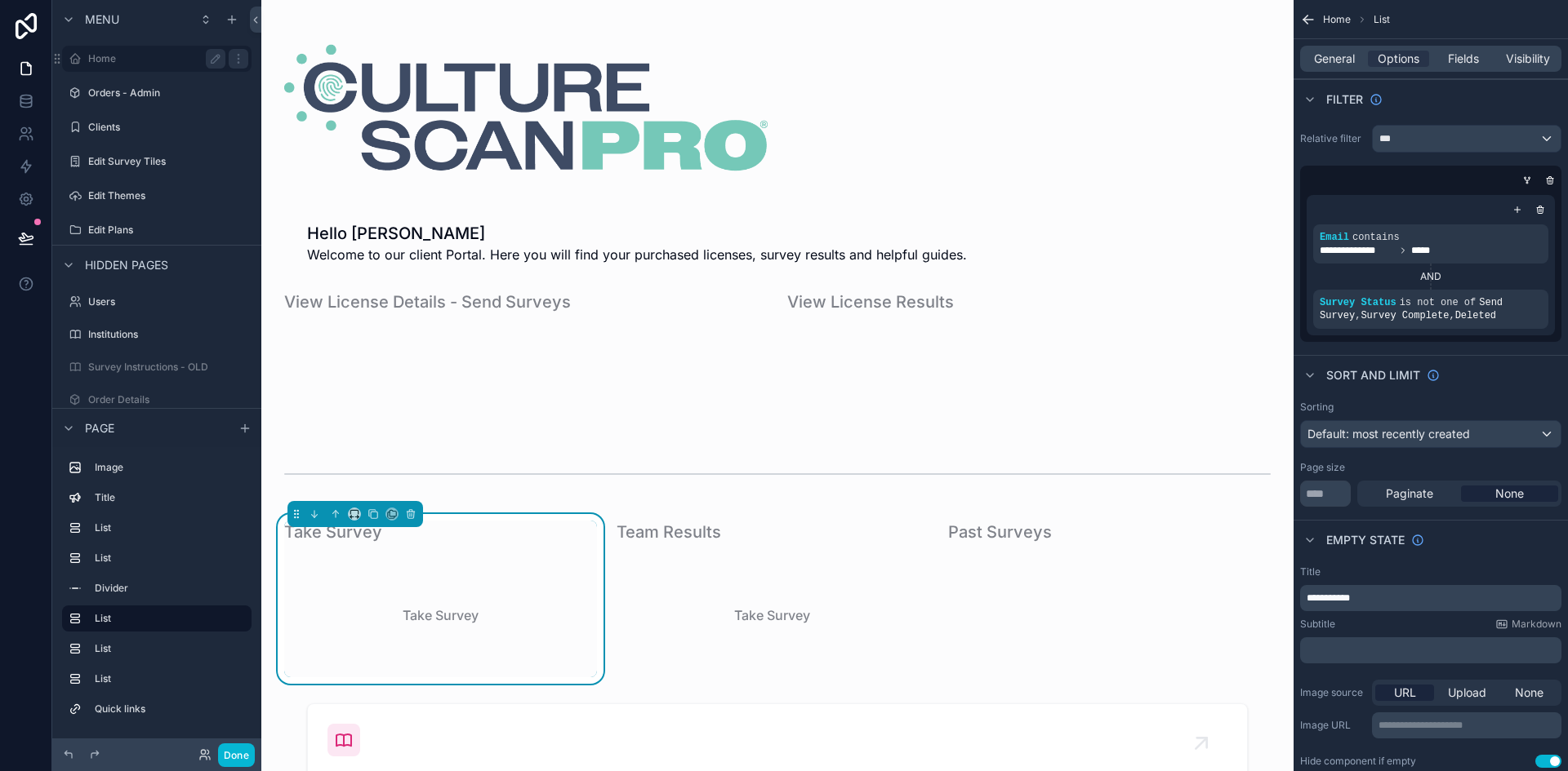
click at [149, 62] on label "Home" at bounding box center [153, 58] width 131 height 13
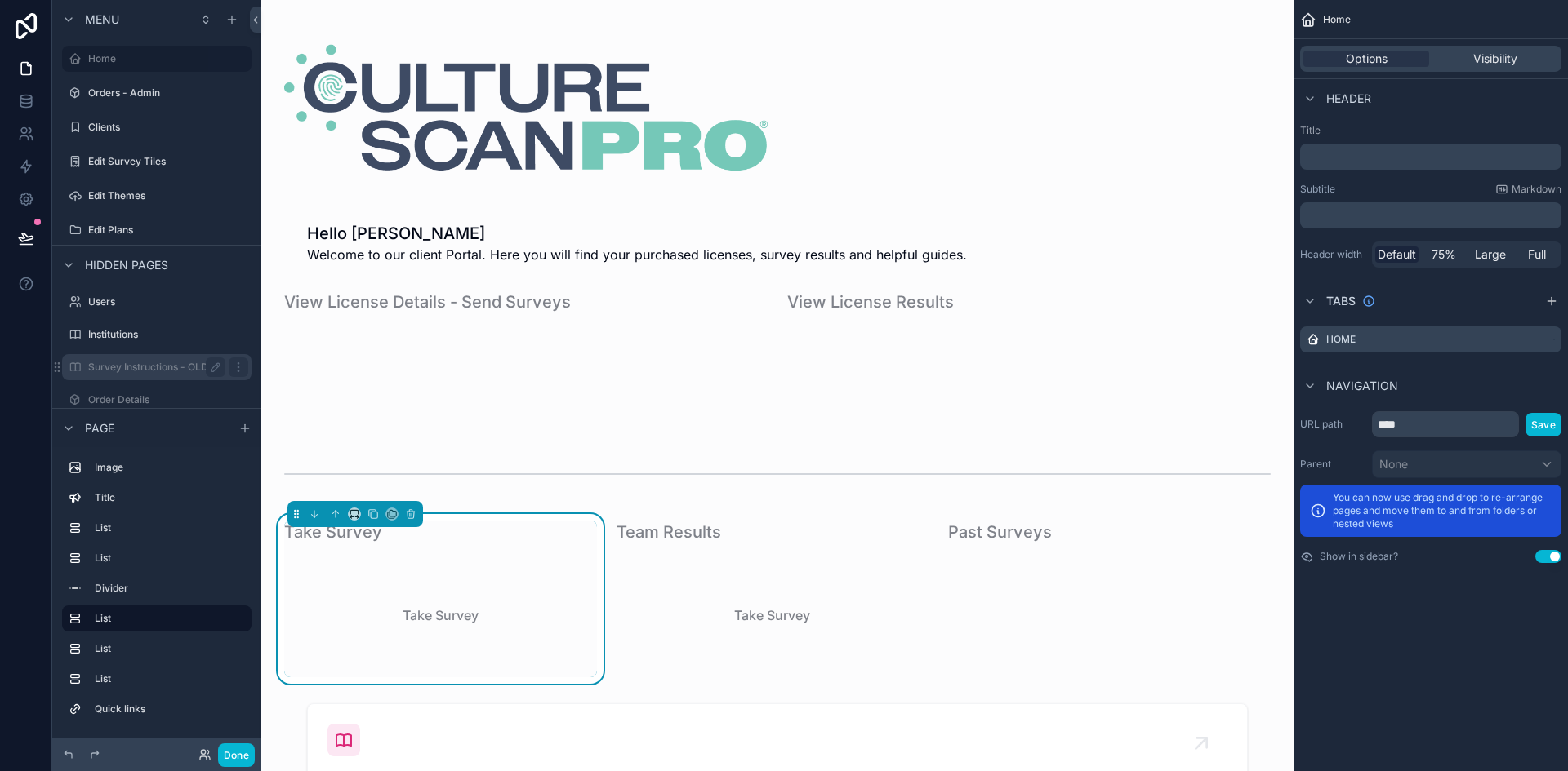
click at [136, 366] on label "Survey Instructions - OLD" at bounding box center [153, 367] width 131 height 13
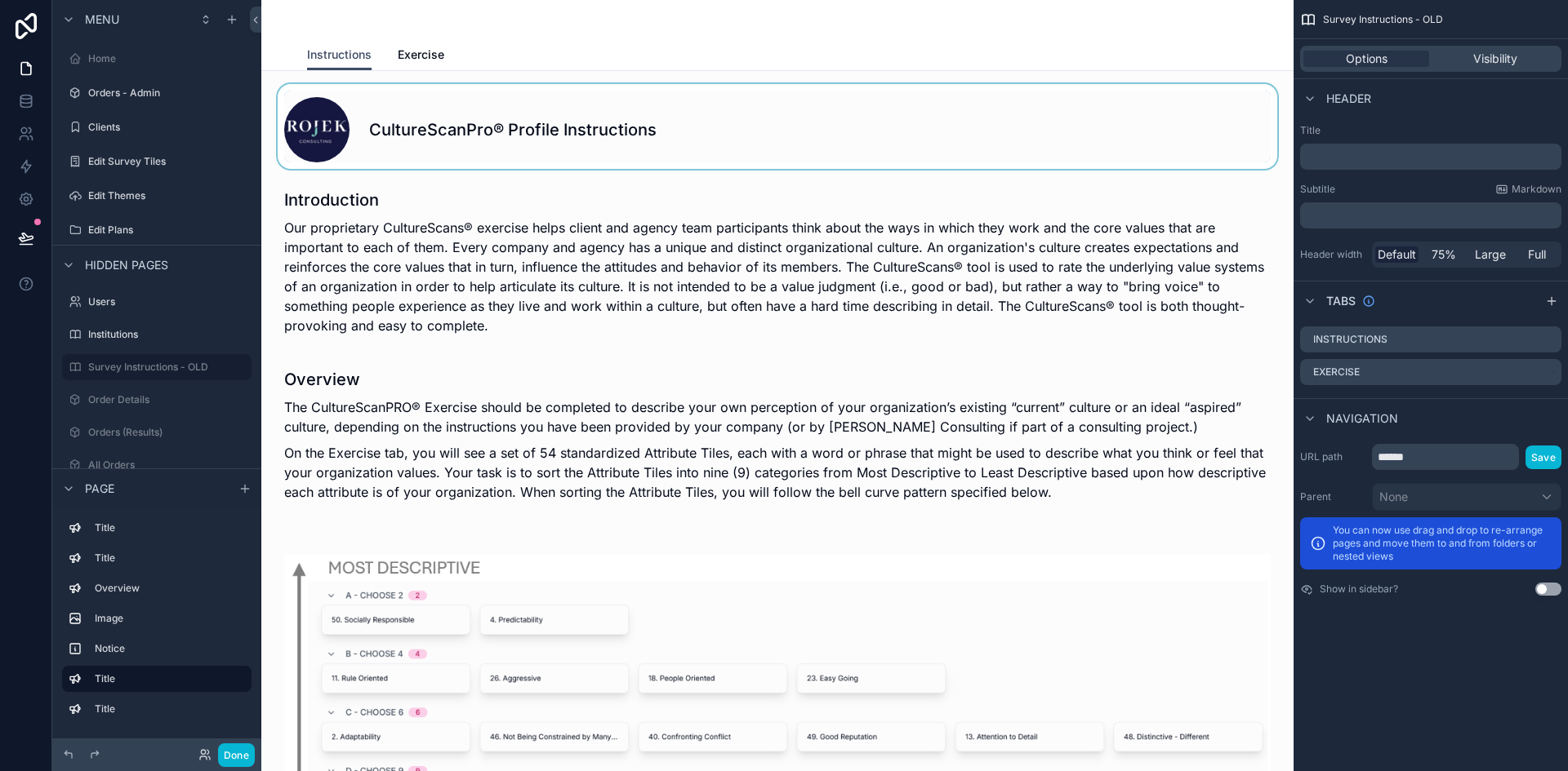
click at [448, 123] on div "scrollable content" at bounding box center [777, 127] width 1006 height 85
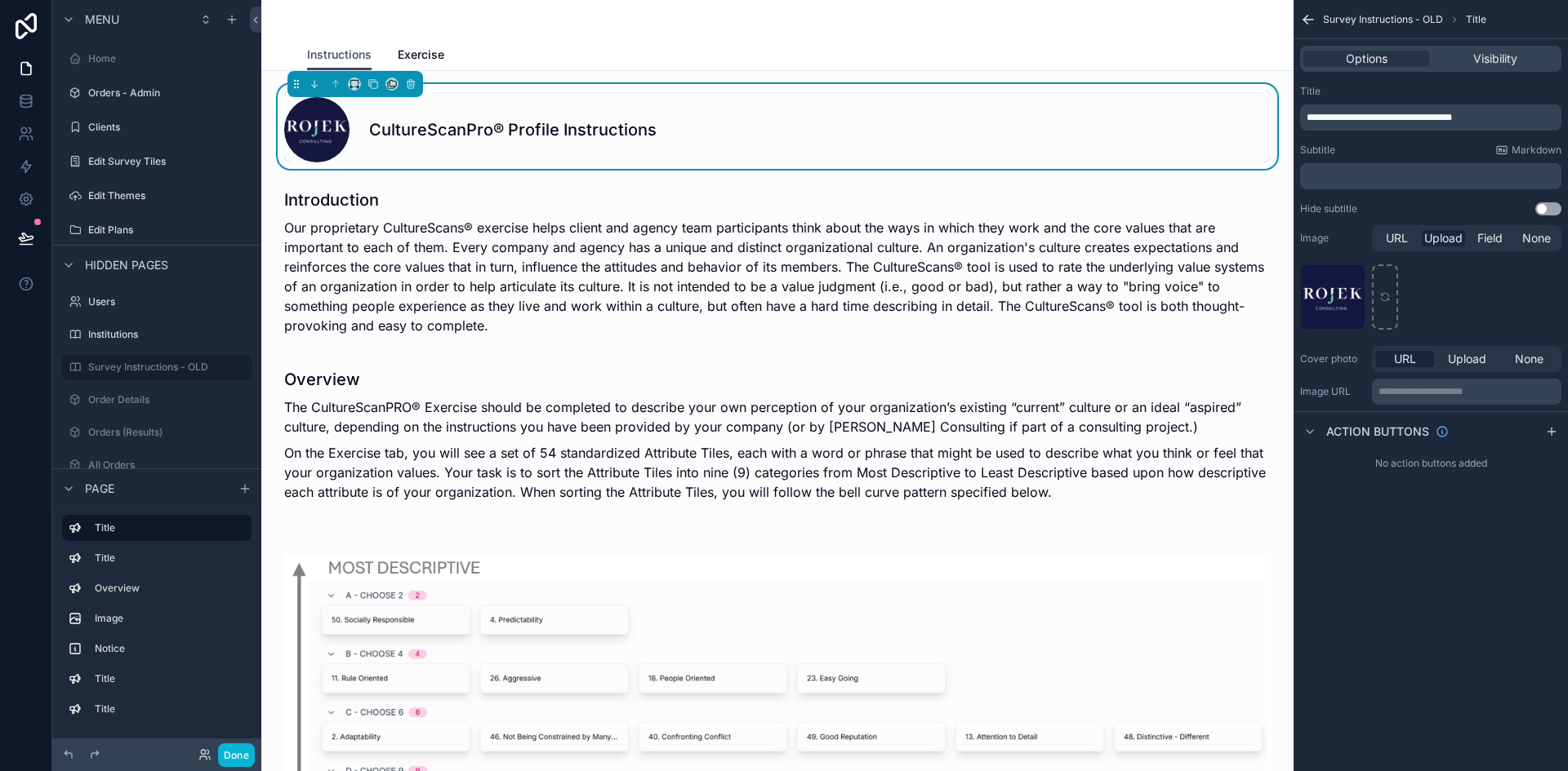
click at [491, 134] on h1 "CultureScanPro® Profile Instructions" at bounding box center [513, 130] width 287 height 23
click at [1379, 113] on span "**********" at bounding box center [1379, 117] width 145 height 9
click at [1422, 557] on div "**********" at bounding box center [1431, 386] width 275 height 771
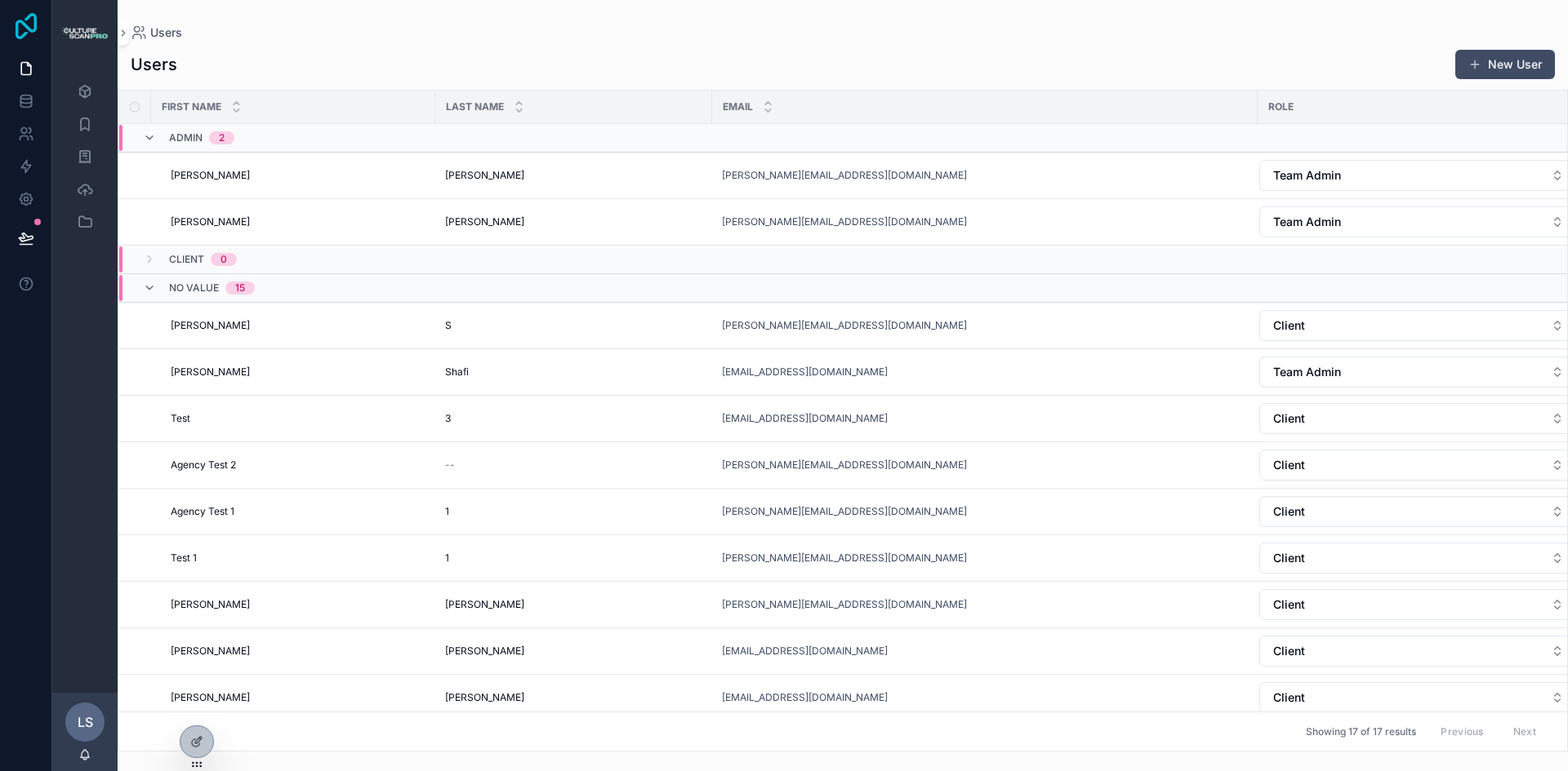
click at [20, 27] on icon at bounding box center [26, 26] width 32 height 26
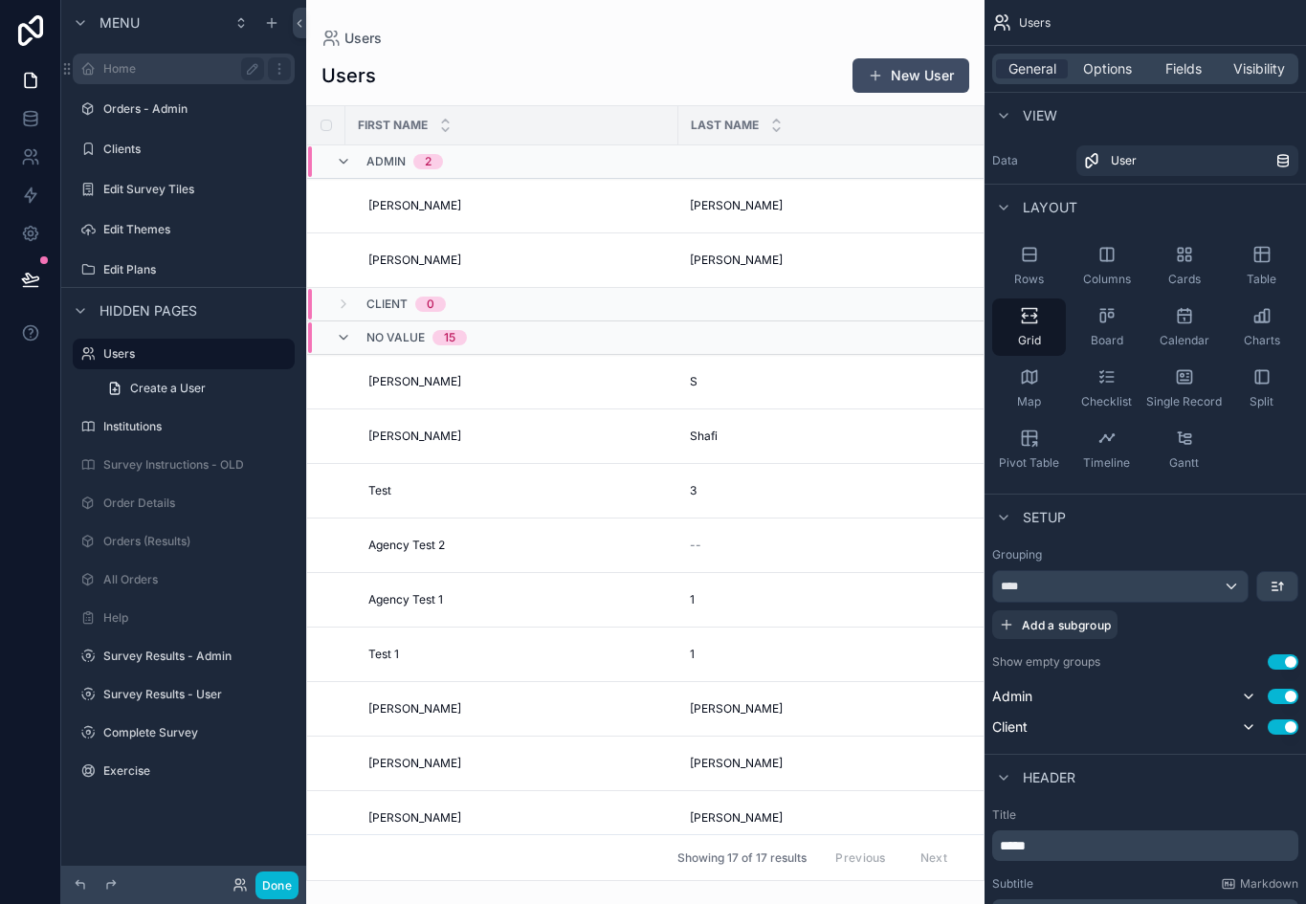
click at [110, 66] on label "Home" at bounding box center [179, 68] width 153 height 15
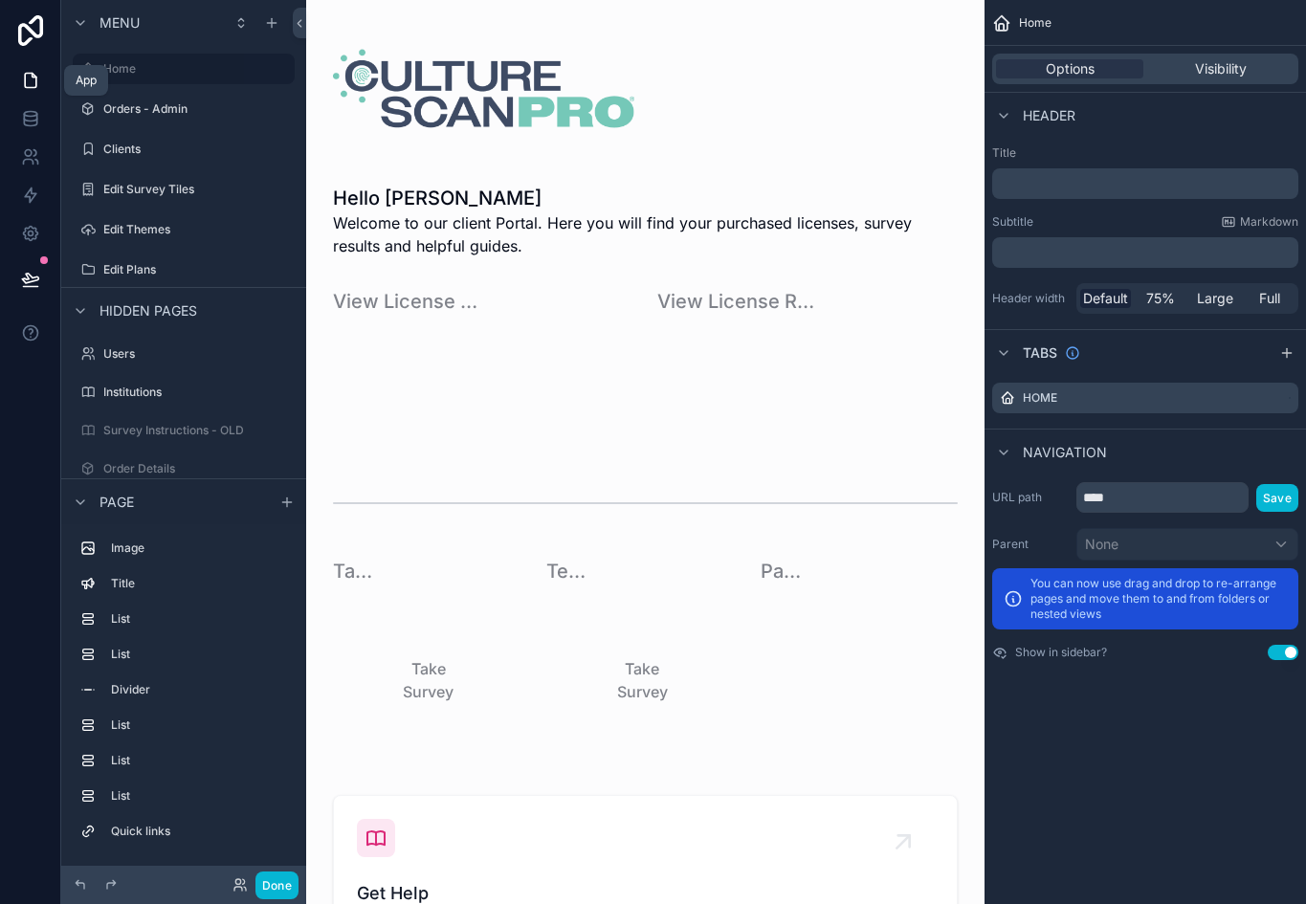
click at [32, 79] on icon at bounding box center [30, 80] width 19 height 19
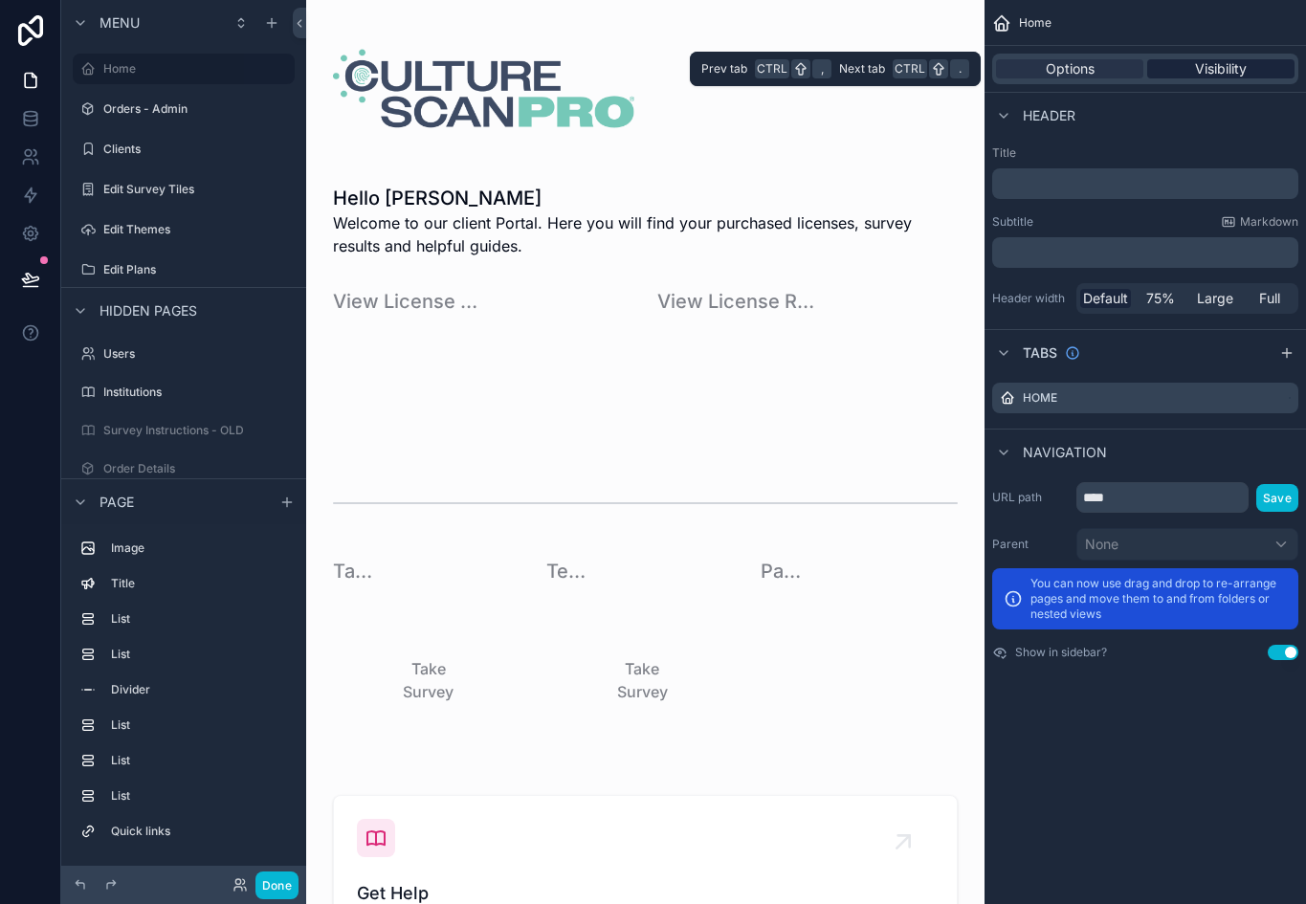
click at [1226, 64] on span "Visibility" at bounding box center [1221, 68] width 52 height 19
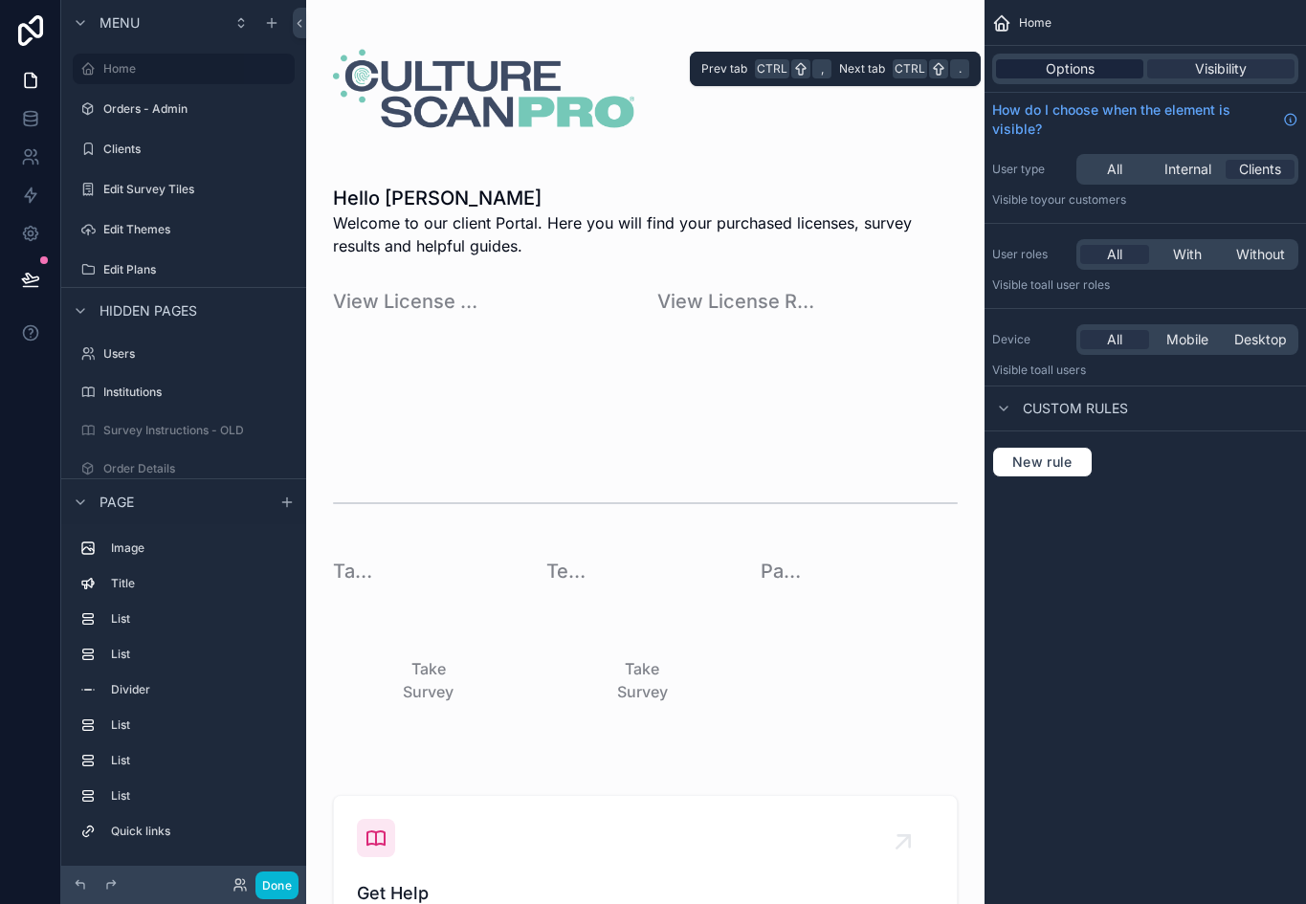
click at [1066, 66] on span "Options" at bounding box center [1070, 68] width 49 height 19
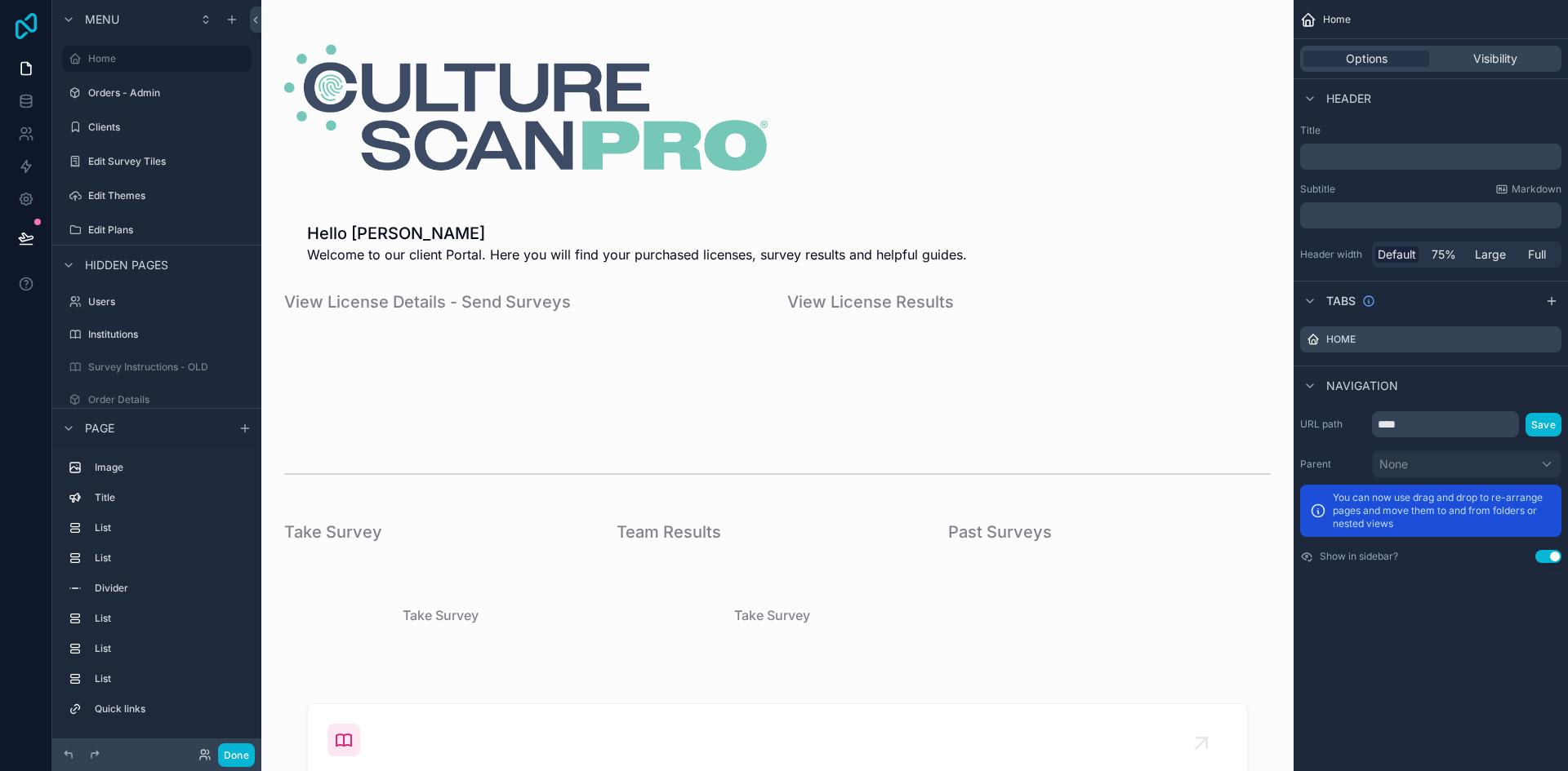
click at [28, 30] on icon at bounding box center [26, 26] width 32 height 26
click at [141, 228] on label "Edit Plans" at bounding box center [153, 229] width 131 height 13
